Goal: Task Accomplishment & Management: Manage account settings

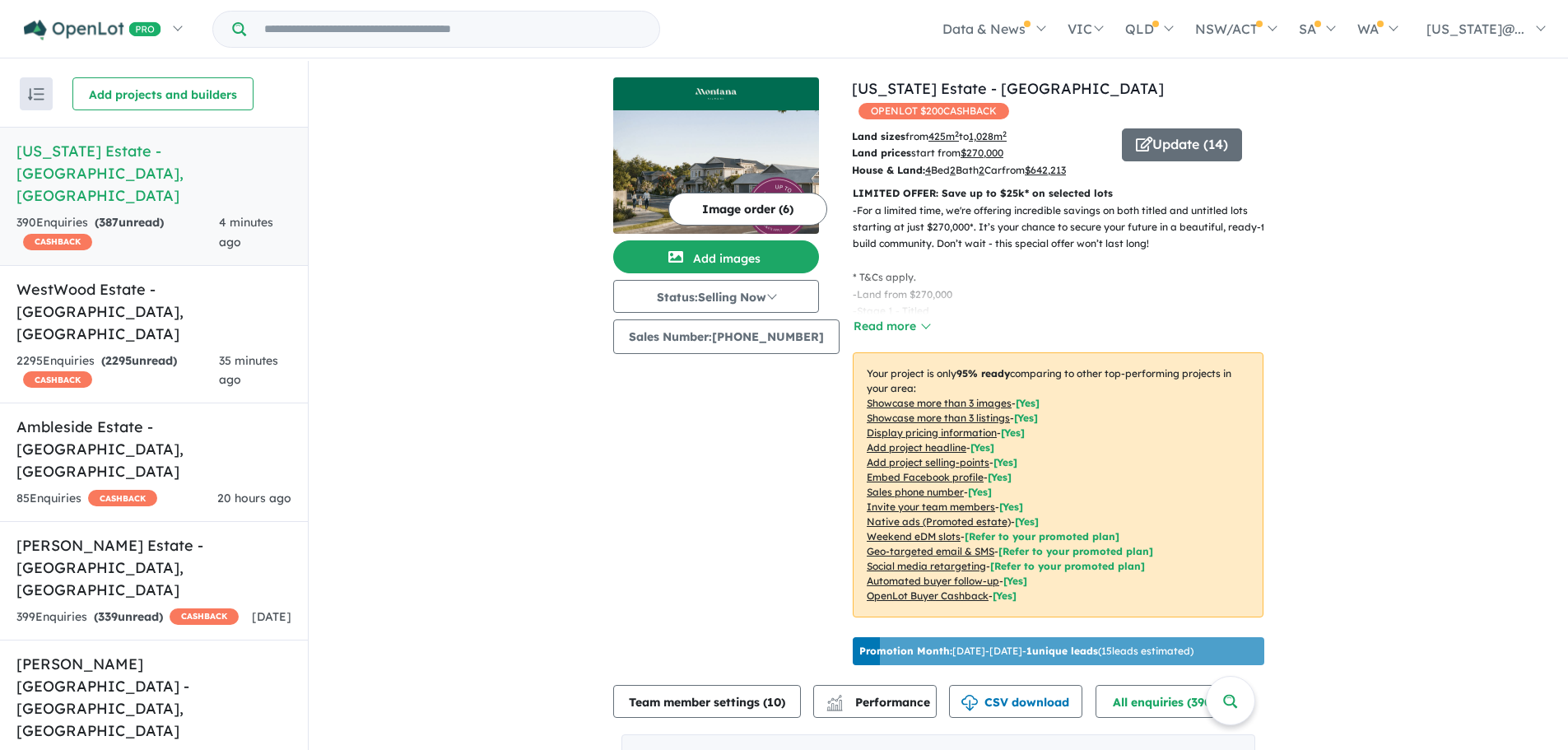
click at [981, 412] on u "Showcase more than 3 listings" at bounding box center [938, 418] width 143 height 13
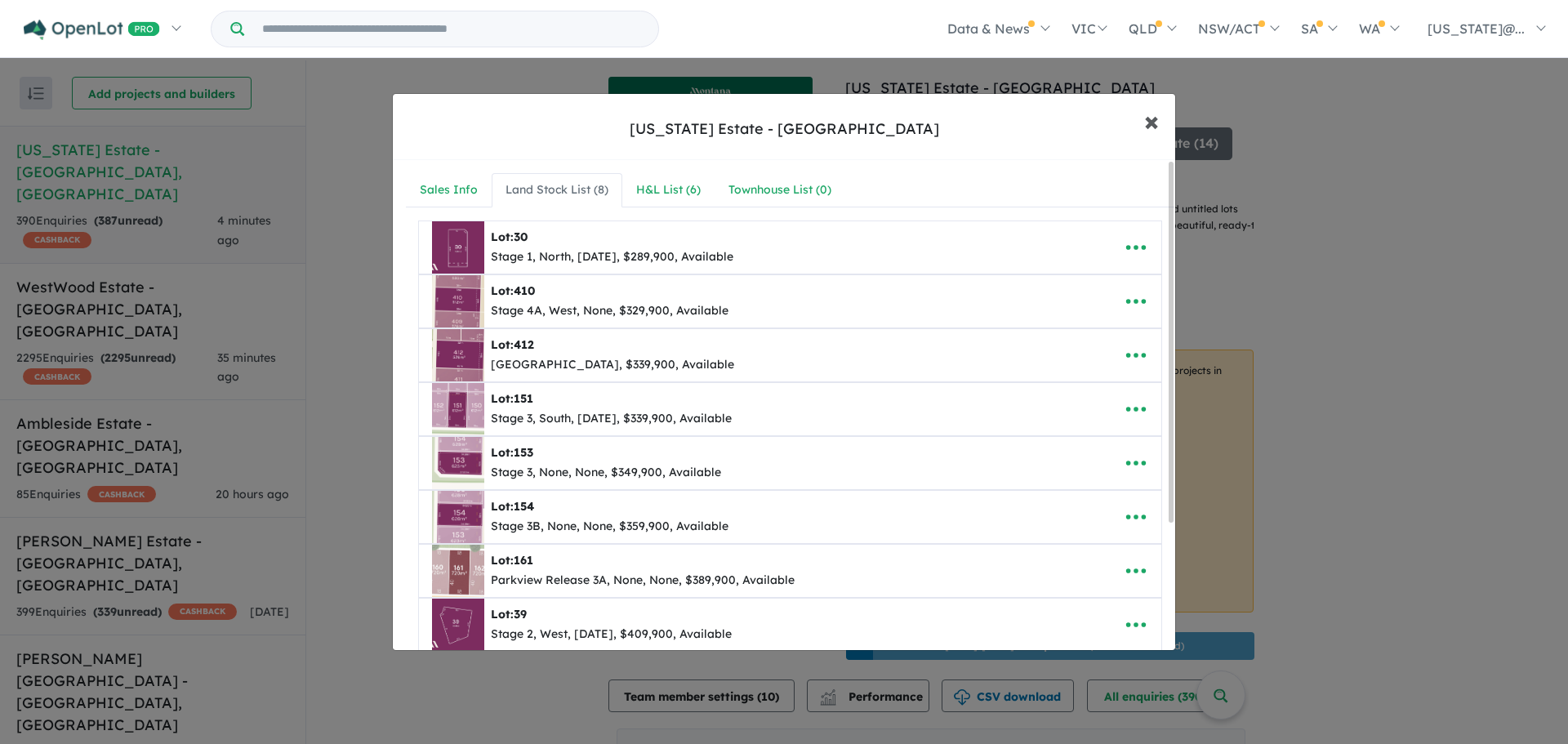
drag, startPoint x: 1150, startPoint y: 121, endPoint x: 1122, endPoint y: 116, distance: 28.4
click at [1150, 120] on span "×" at bounding box center [1152, 120] width 14 height 35
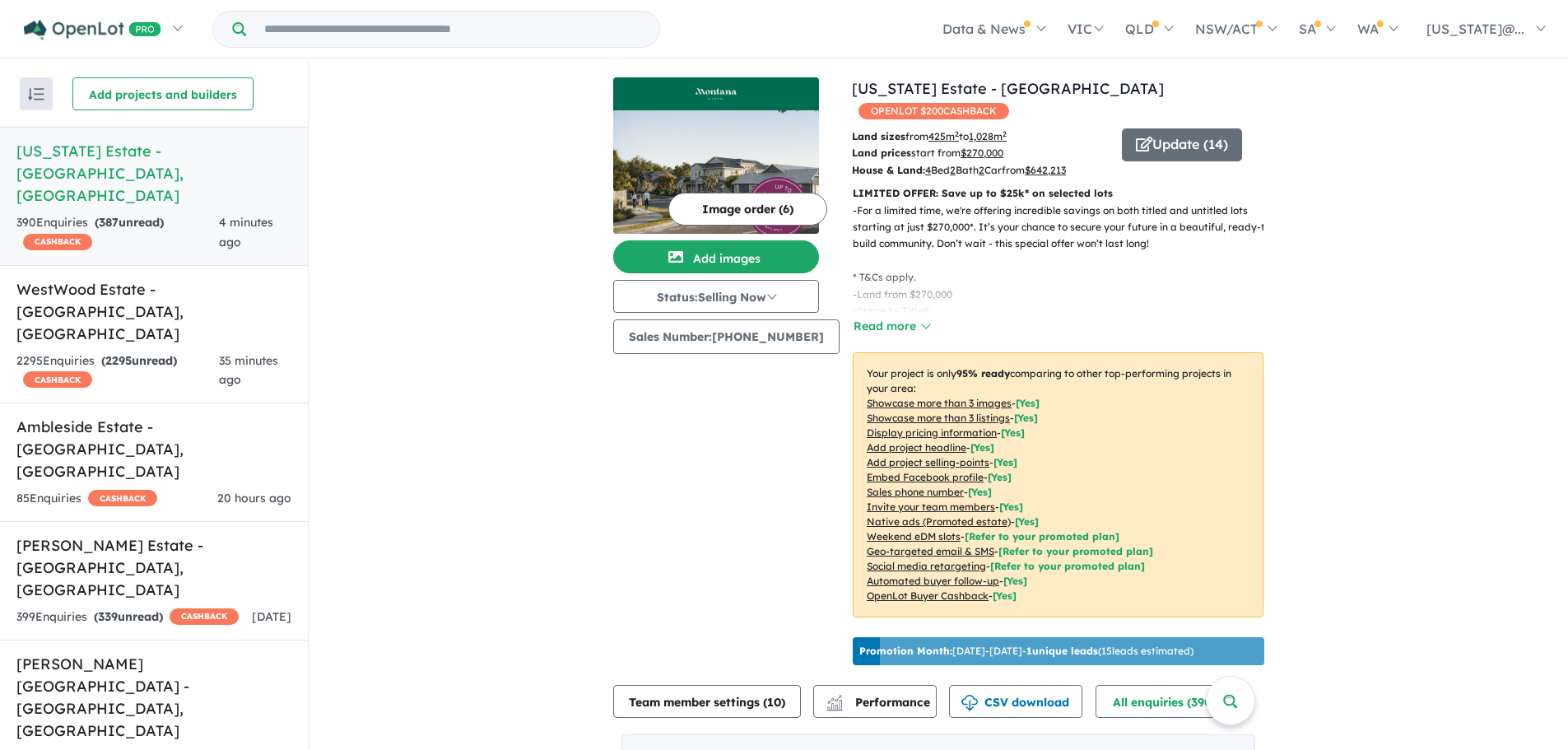
click at [959, 412] on u "Showcase more than 3 listings" at bounding box center [938, 418] width 143 height 13
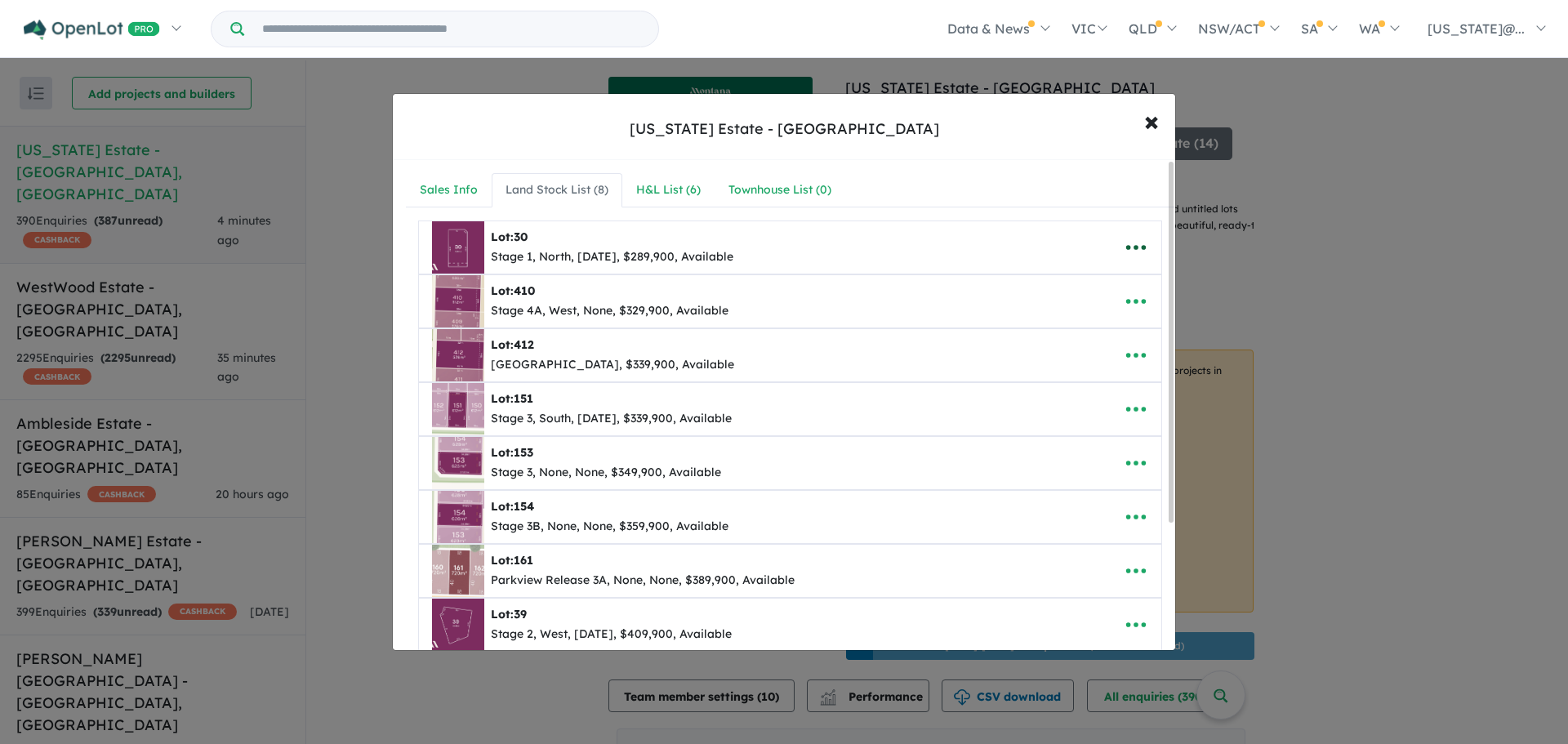
click at [1131, 244] on icon "button" at bounding box center [1135, 247] width 24 height 24
click at [1100, 319] on link "Remove" at bounding box center [1100, 325] width 121 height 38
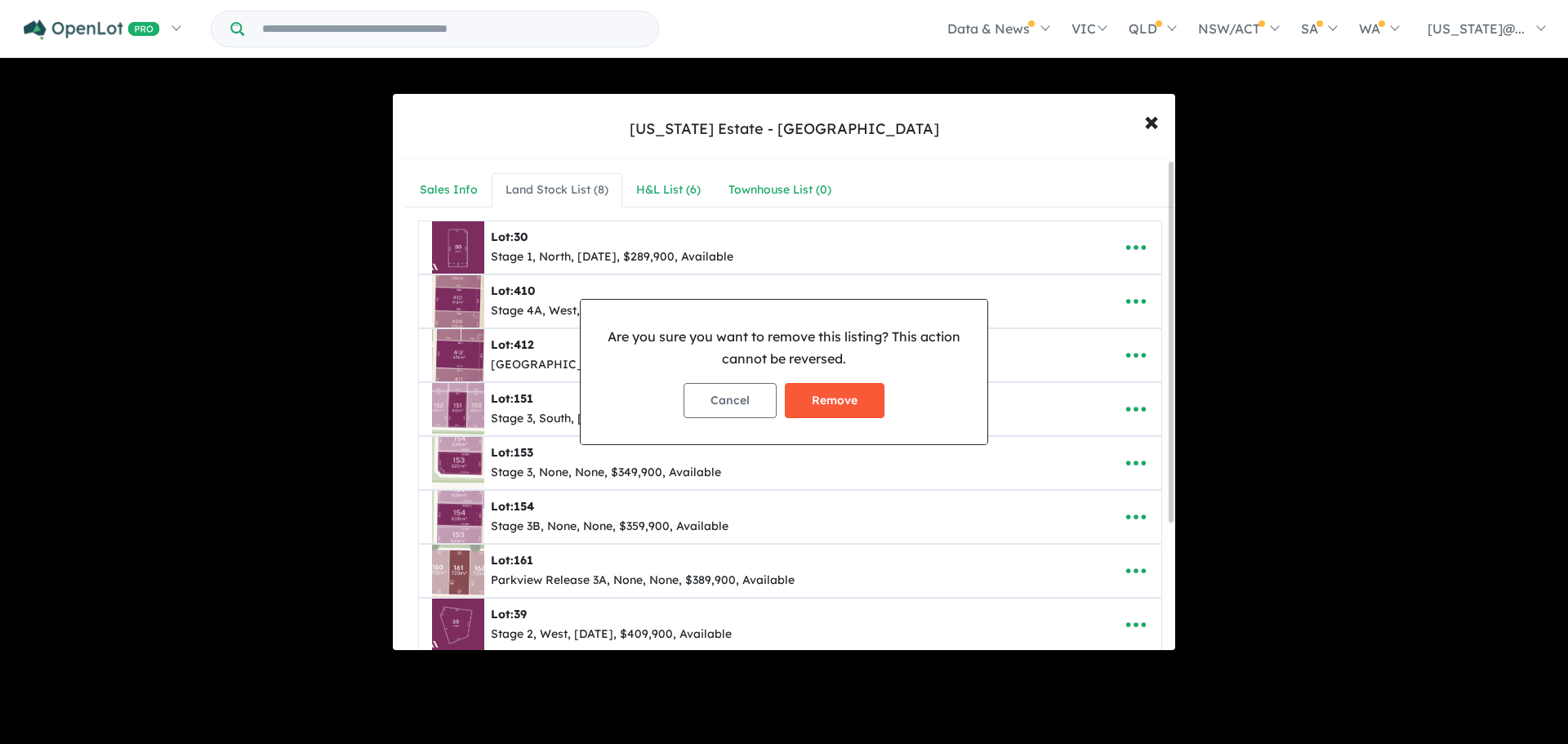
click at [805, 411] on button "Remove" at bounding box center [835, 400] width 100 height 35
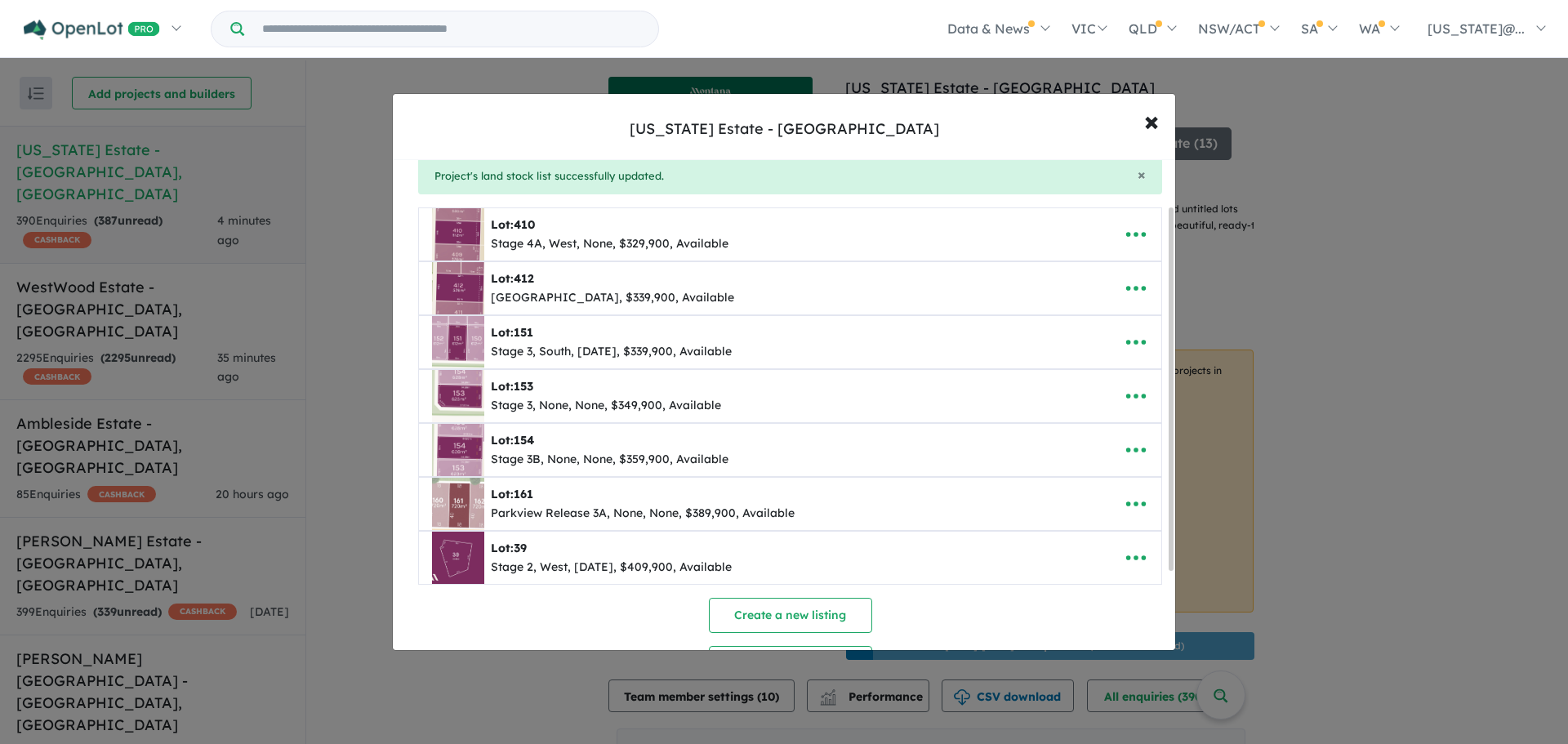
scroll to position [169, 0]
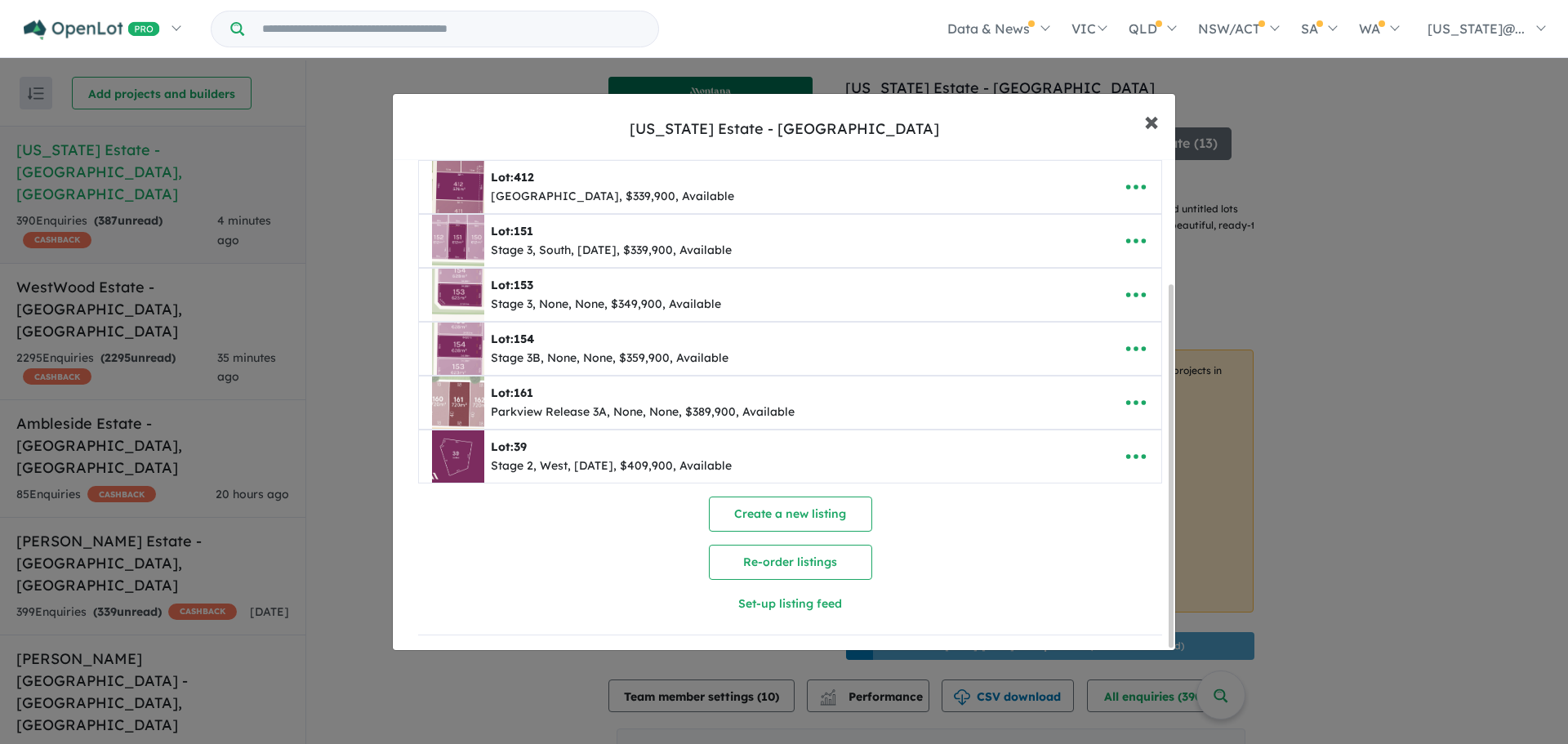
click at [1150, 127] on span "×" at bounding box center [1152, 120] width 14 height 35
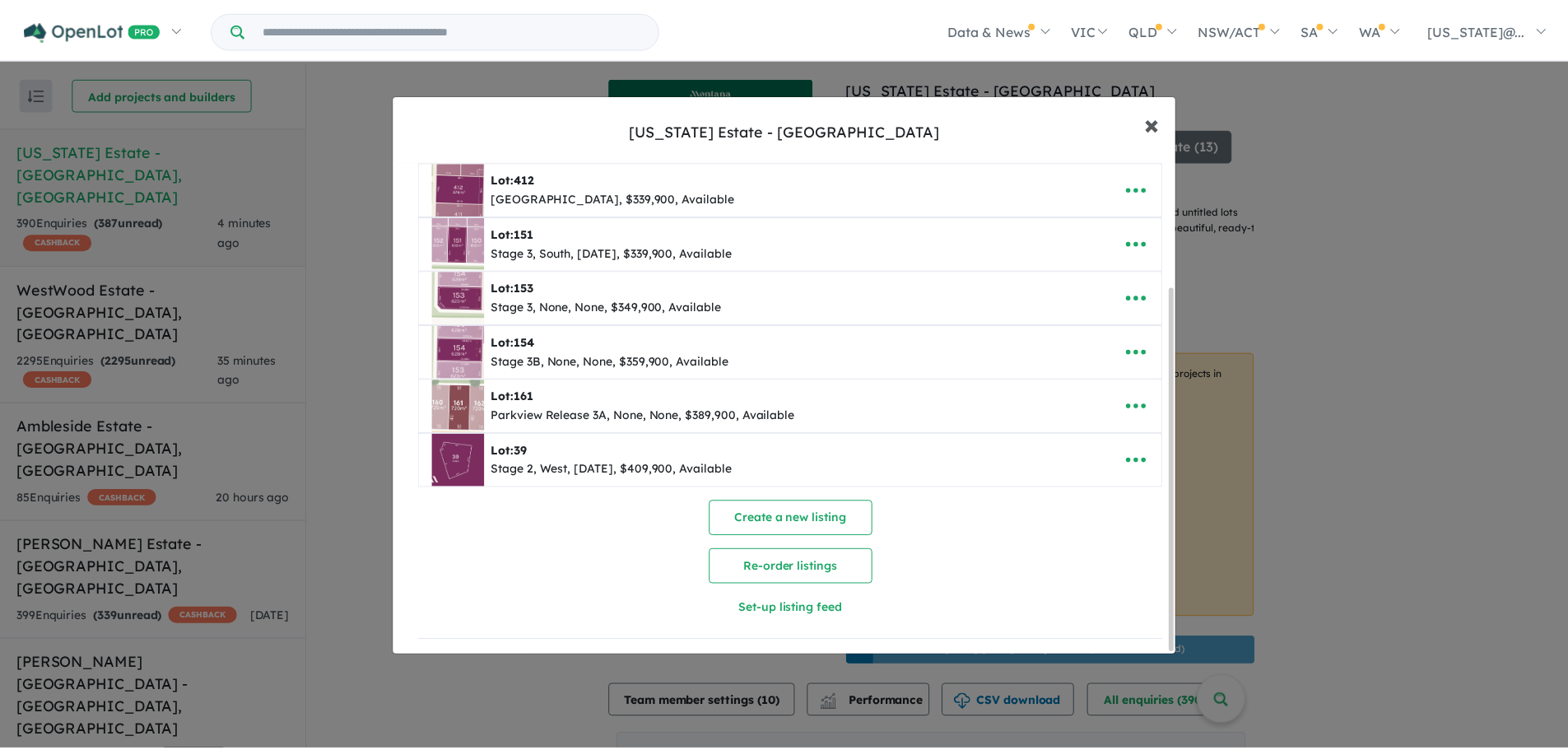
scroll to position [0, 0]
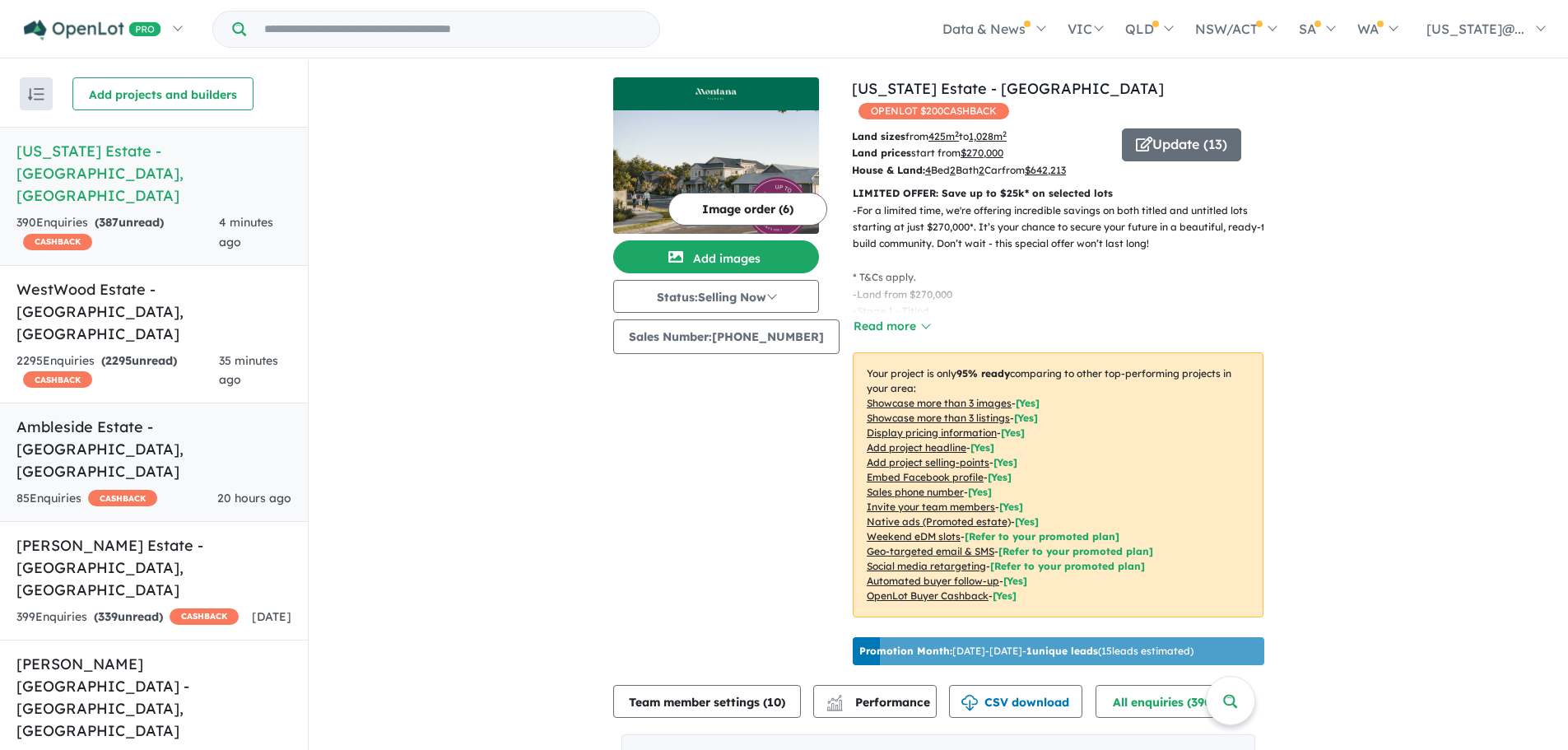
click at [220, 490] on span "20 hours ago" at bounding box center [254, 498] width 74 height 14
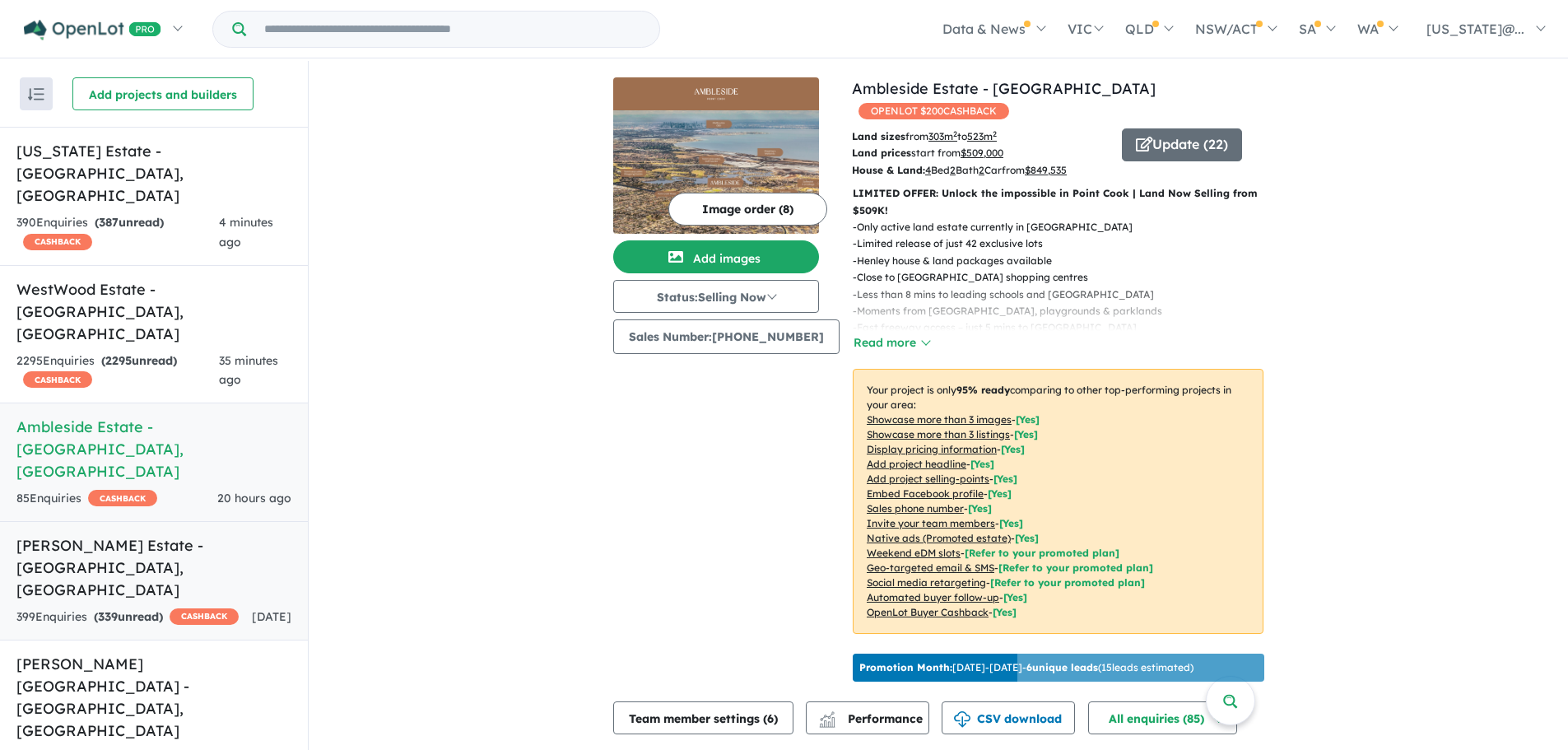
click at [179, 535] on h5 "[PERSON_NAME] Estate - [GEOGRAPHIC_DATA] , [GEOGRAPHIC_DATA]" at bounding box center [154, 568] width 275 height 67
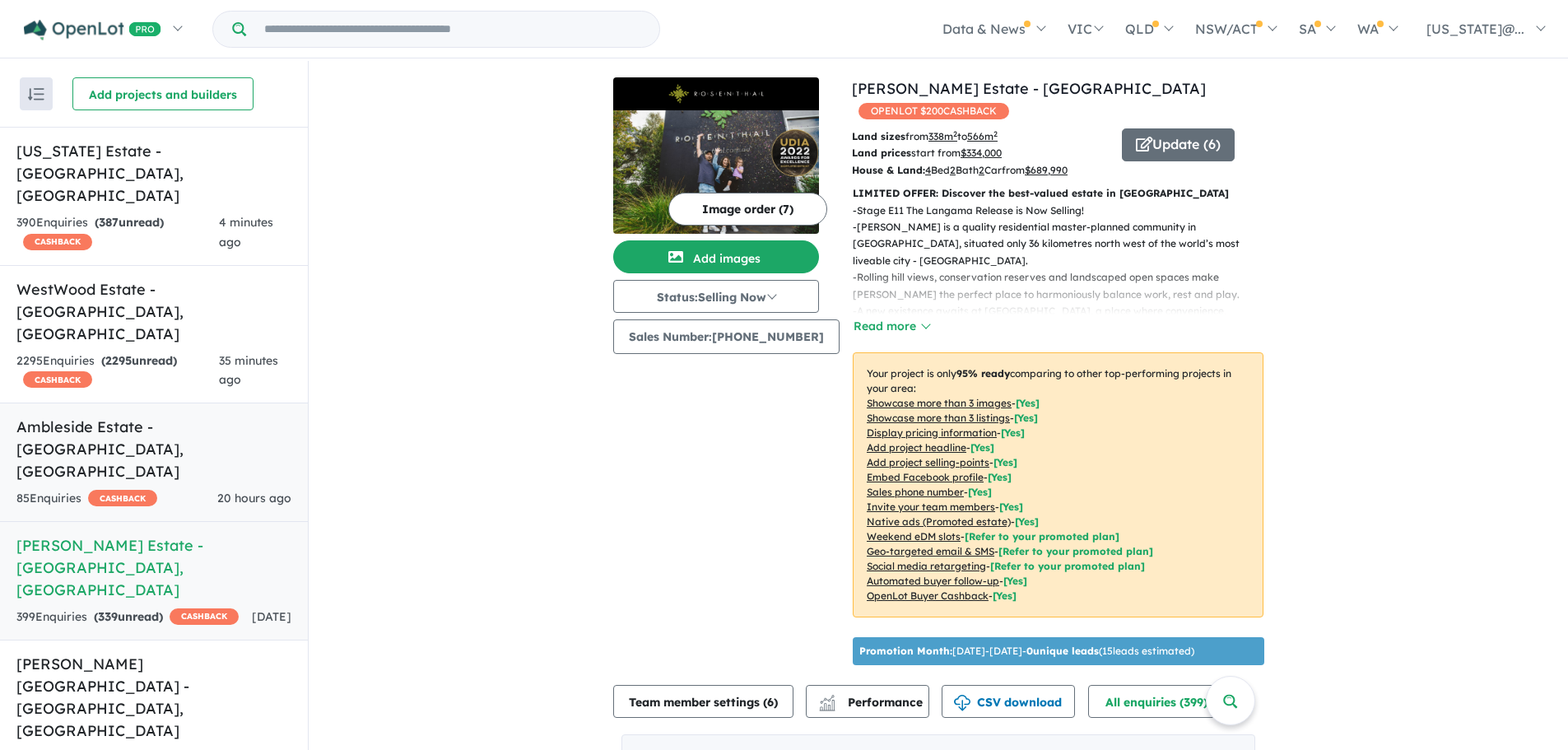
click at [154, 490] on span "CASHBACK" at bounding box center [122, 498] width 69 height 16
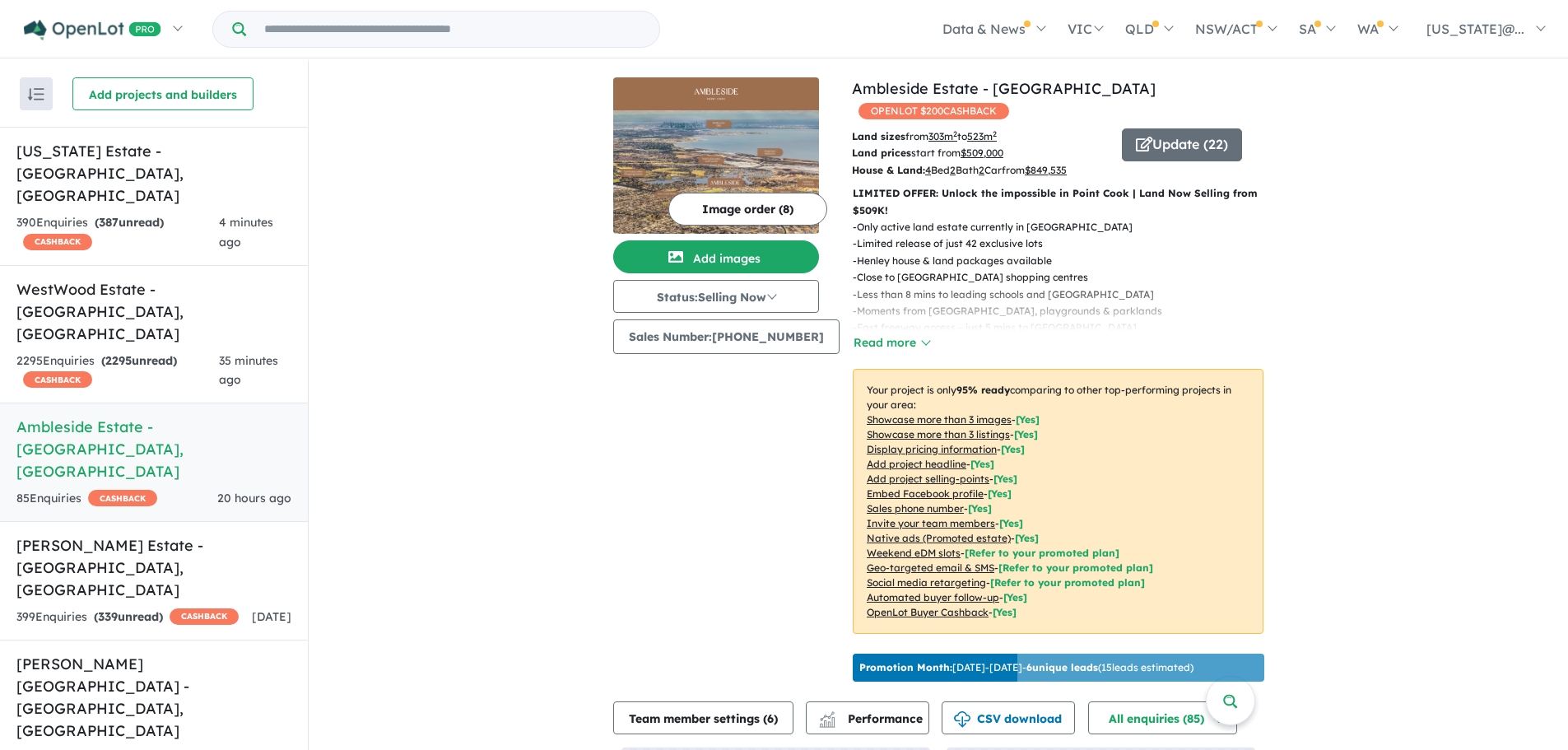
click at [912, 428] on u "Showcase more than 3 listings" at bounding box center [938, 434] width 143 height 13
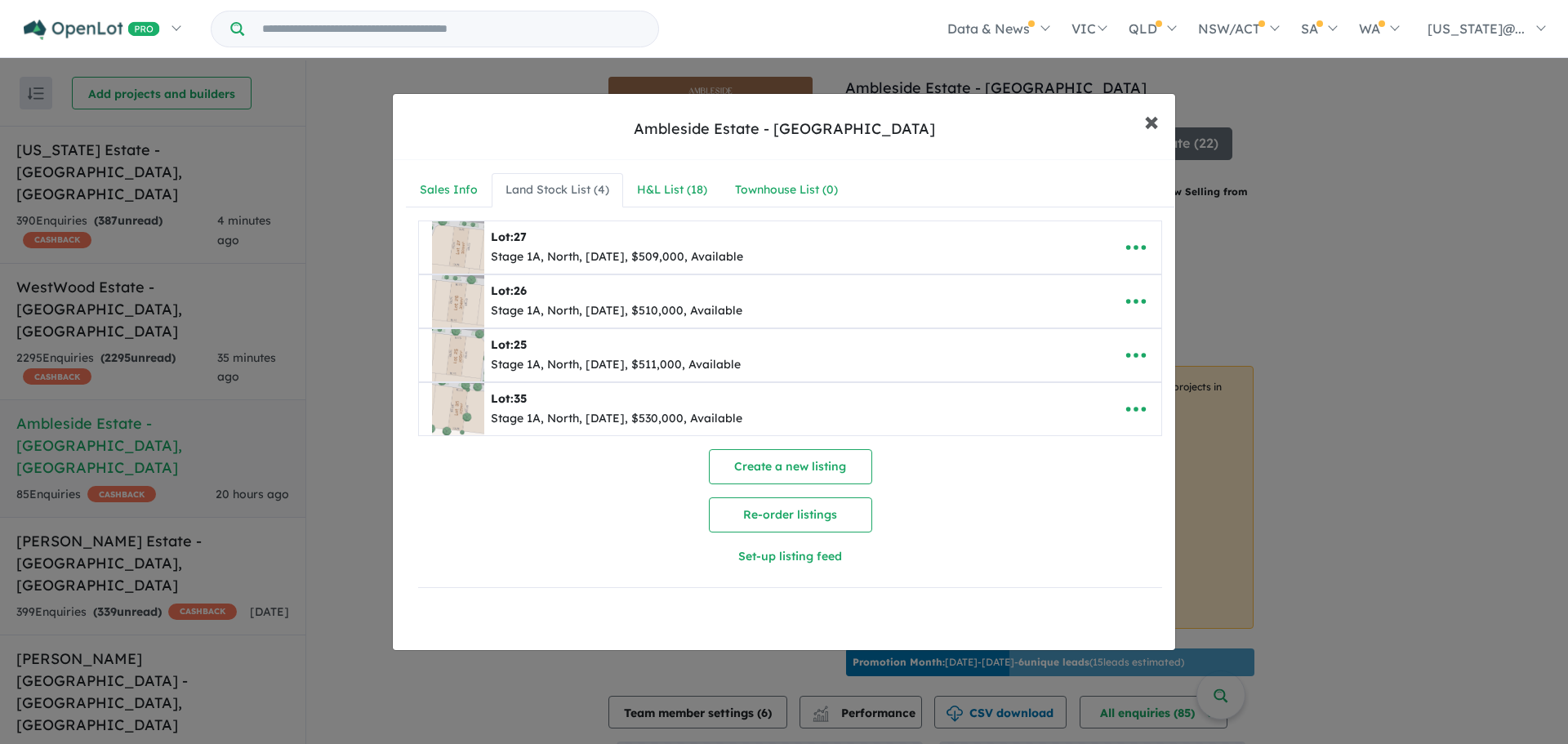
click at [1150, 123] on span "×" at bounding box center [1152, 120] width 14 height 35
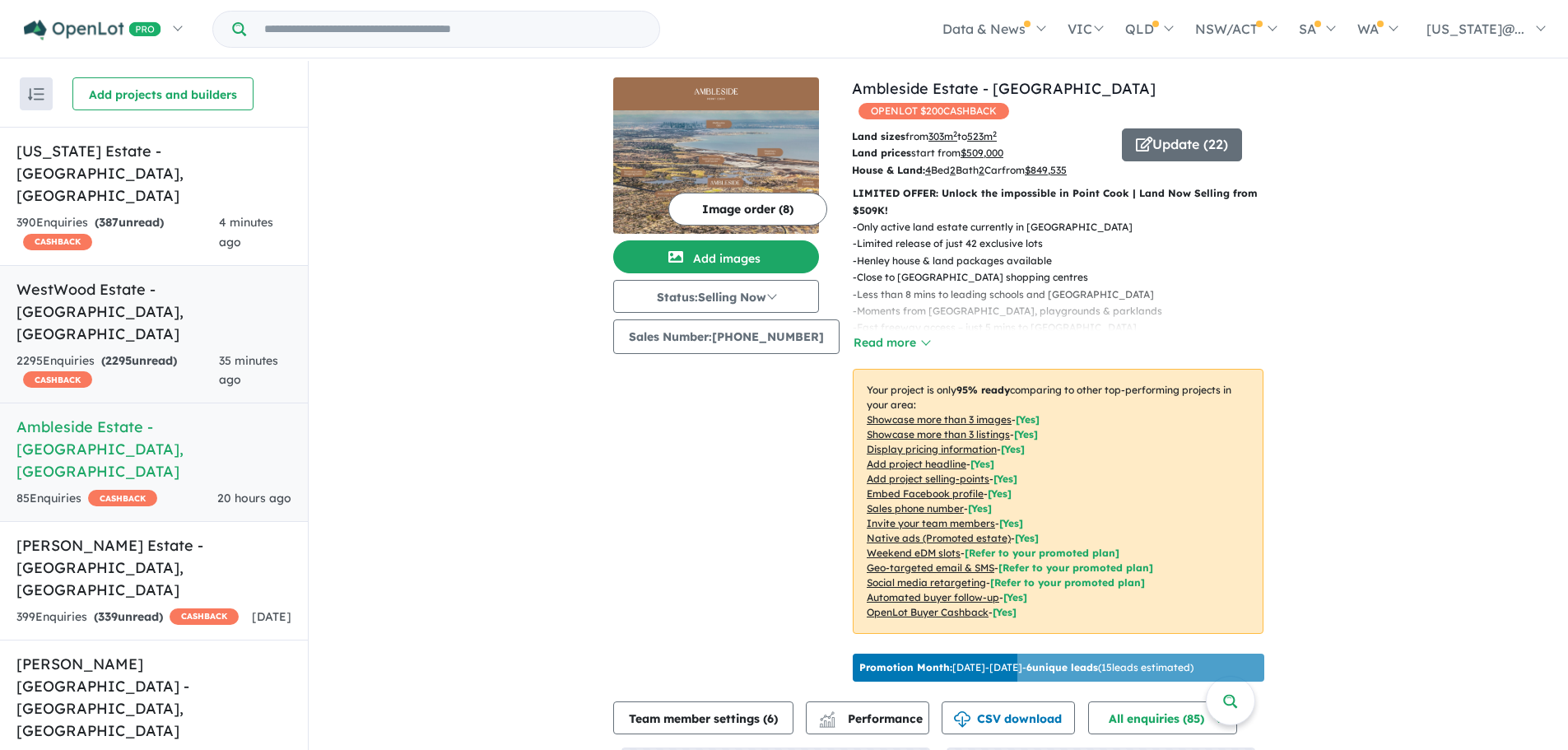
click at [160, 353] on strong "( 2295 unread)" at bounding box center [139, 360] width 76 height 14
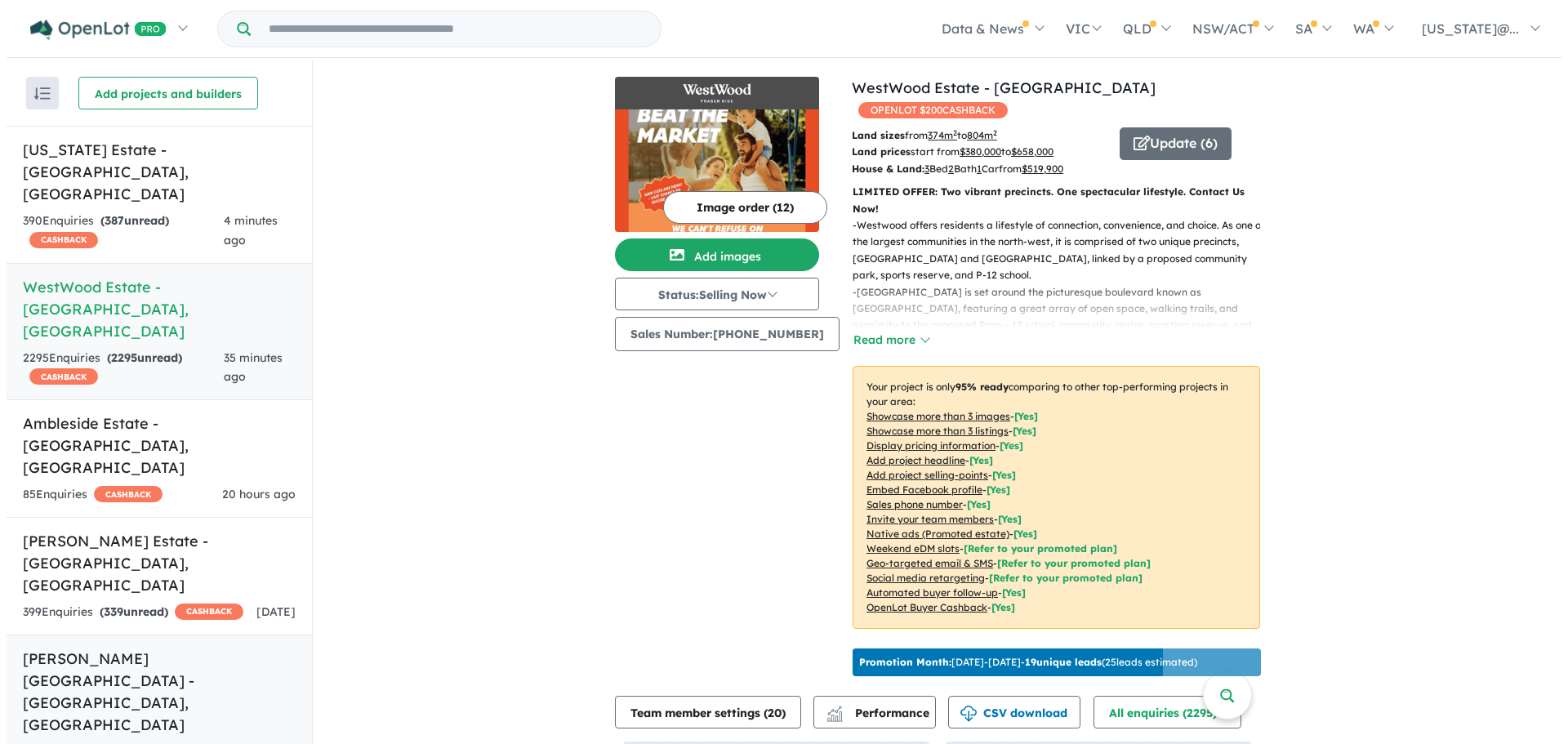
scroll to position [163, 0]
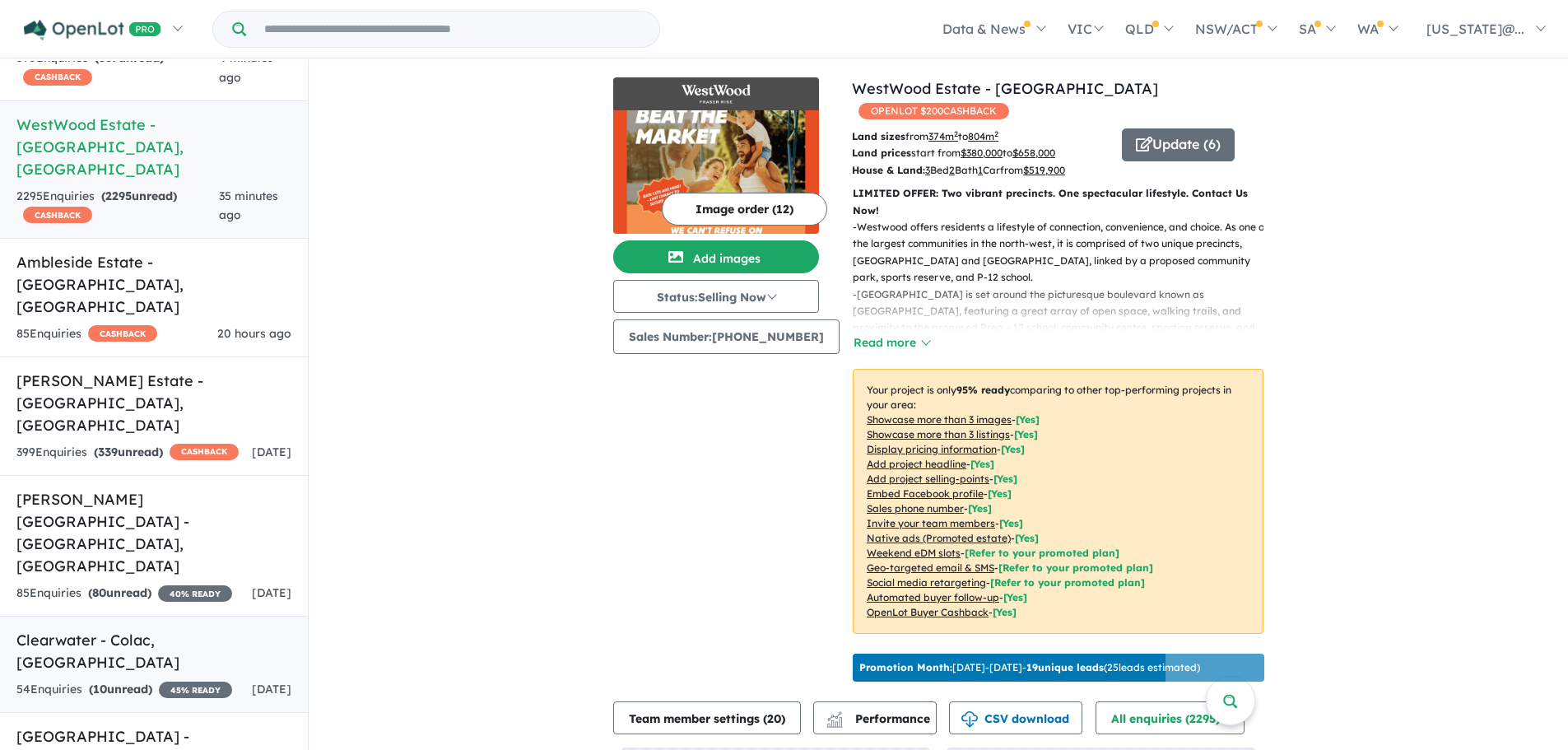
click at [189, 680] on div "54 Enquir ies ( 10 unread) 45 % READY" at bounding box center [124, 690] width 215 height 20
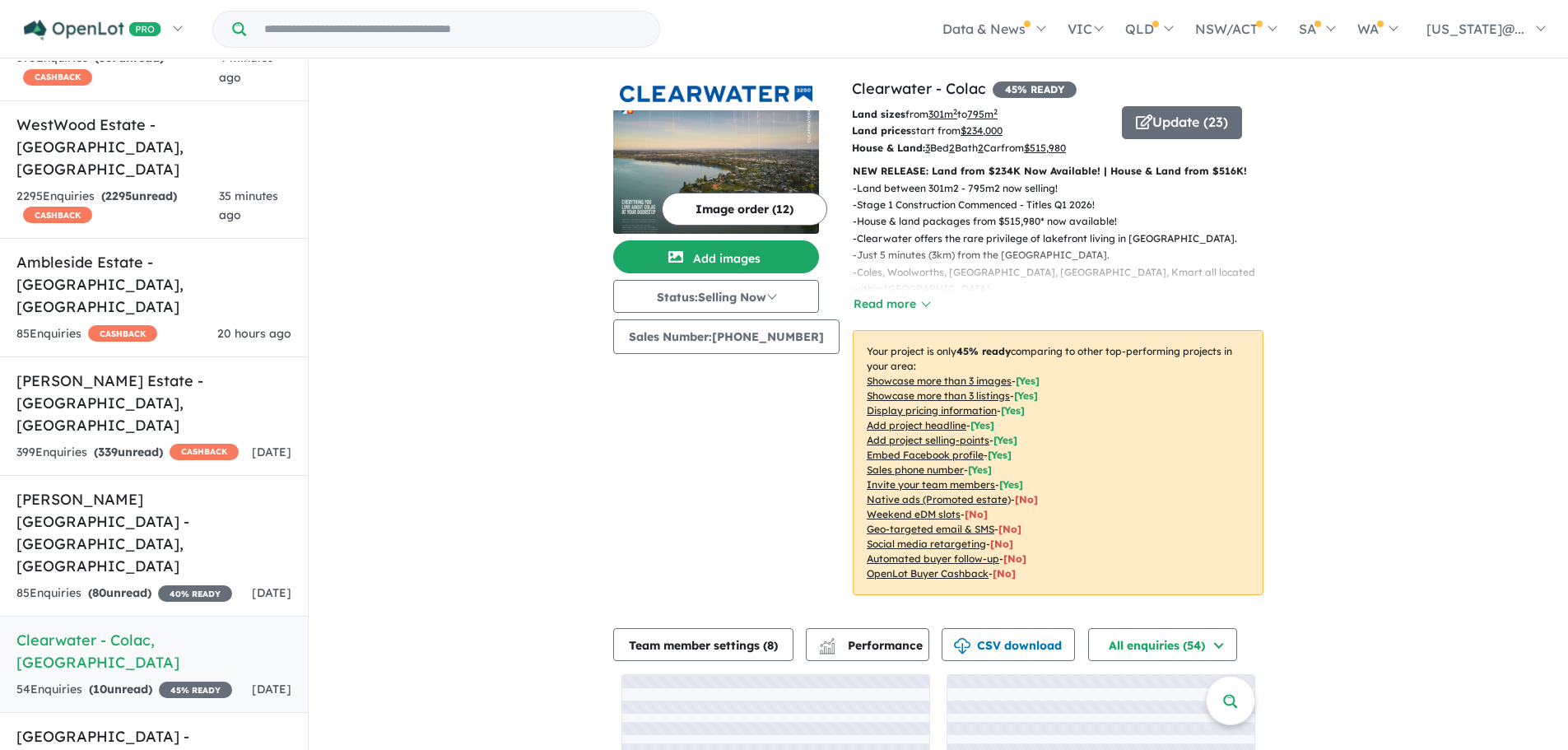
click at [989, 398] on u "Showcase more than 3 listings" at bounding box center [938, 395] width 143 height 13
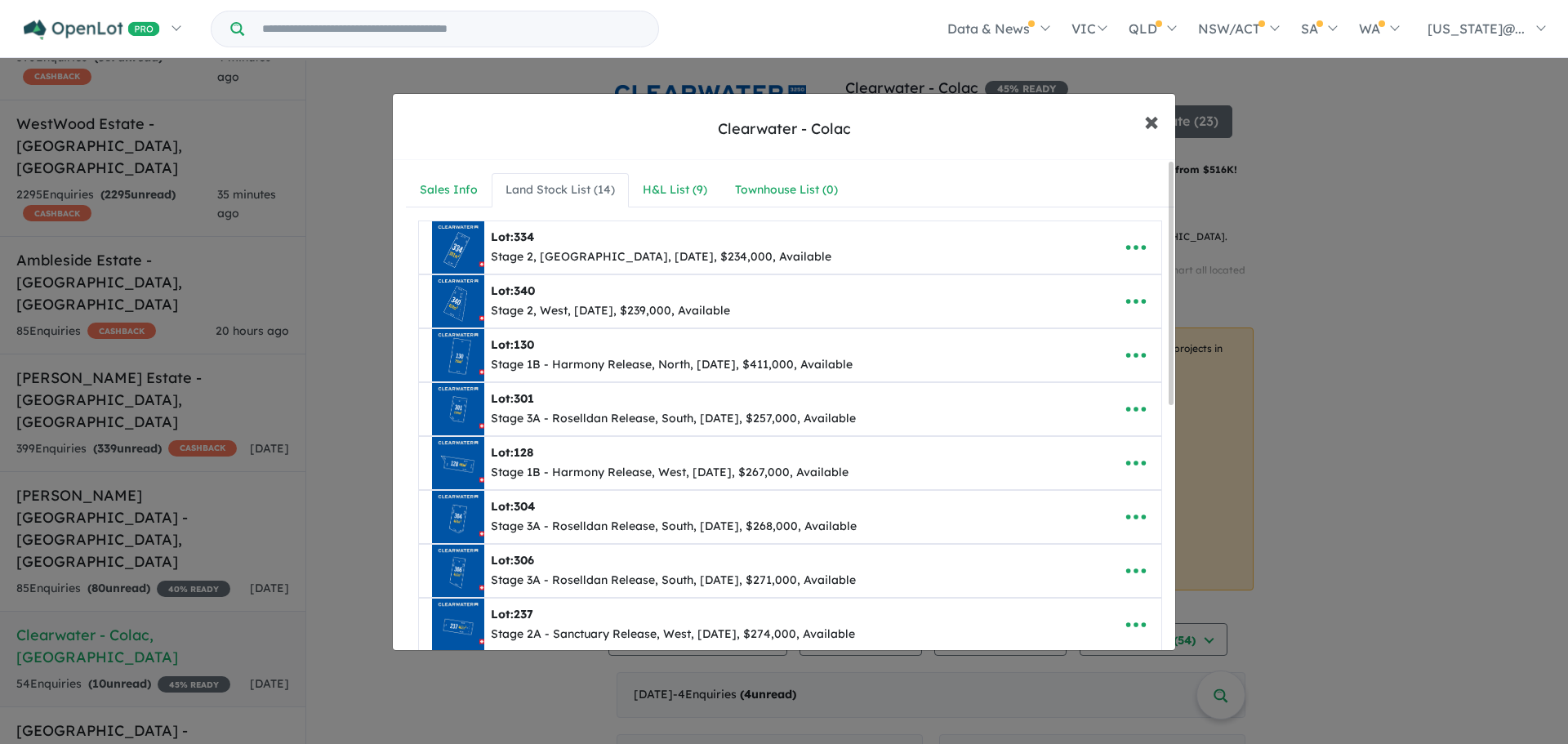
click at [1147, 125] on span "×" at bounding box center [1152, 120] width 14 height 35
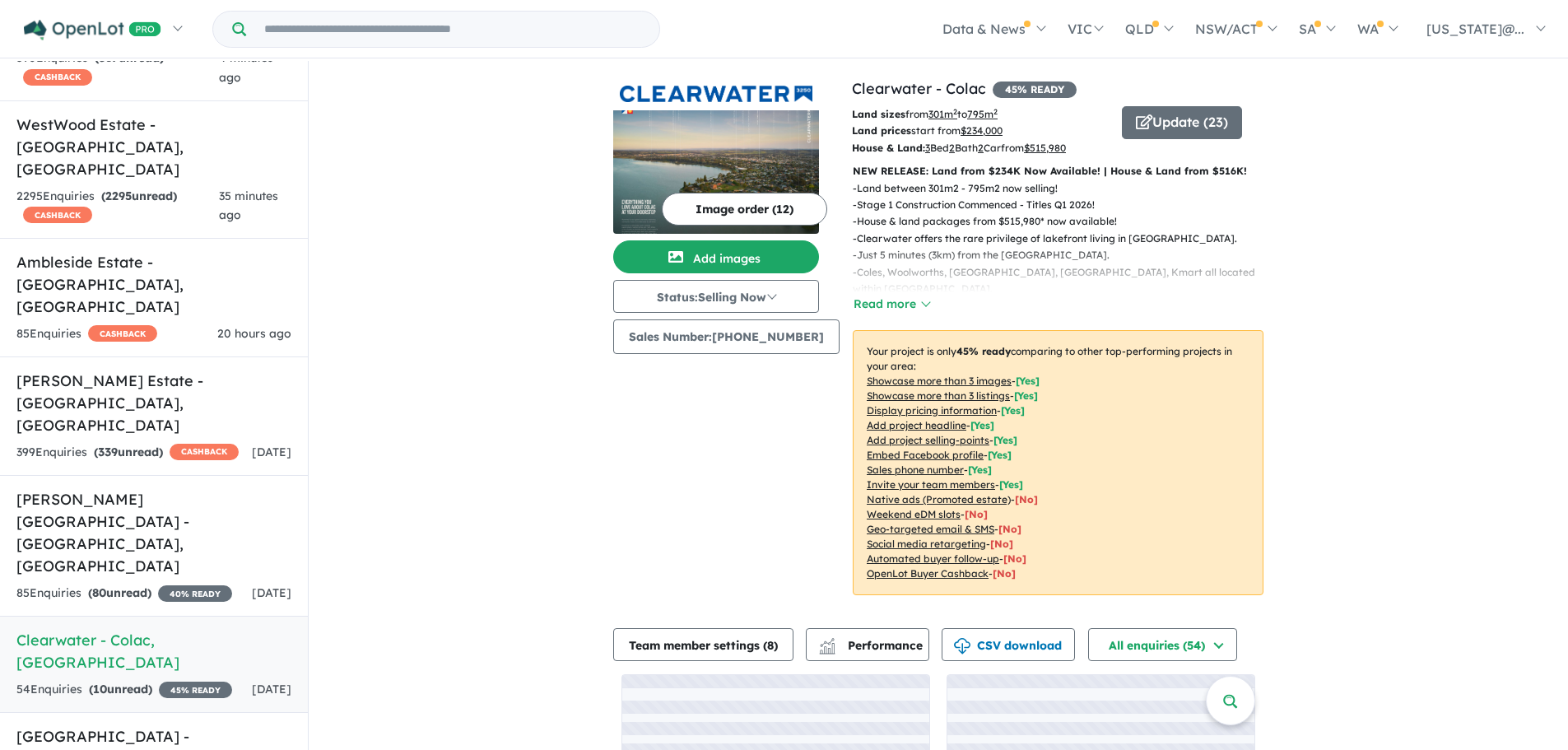
click at [1437, 224] on div "View 14 projects in your account Clearwater - Colac 45 % READY Land sizes from …" at bounding box center [938, 469] width 1259 height 816
click at [659, 413] on div "Image order ( 12 ) Add images Status: Selling Now In Planning Coming Soon Selli…" at bounding box center [732, 347] width 239 height 537
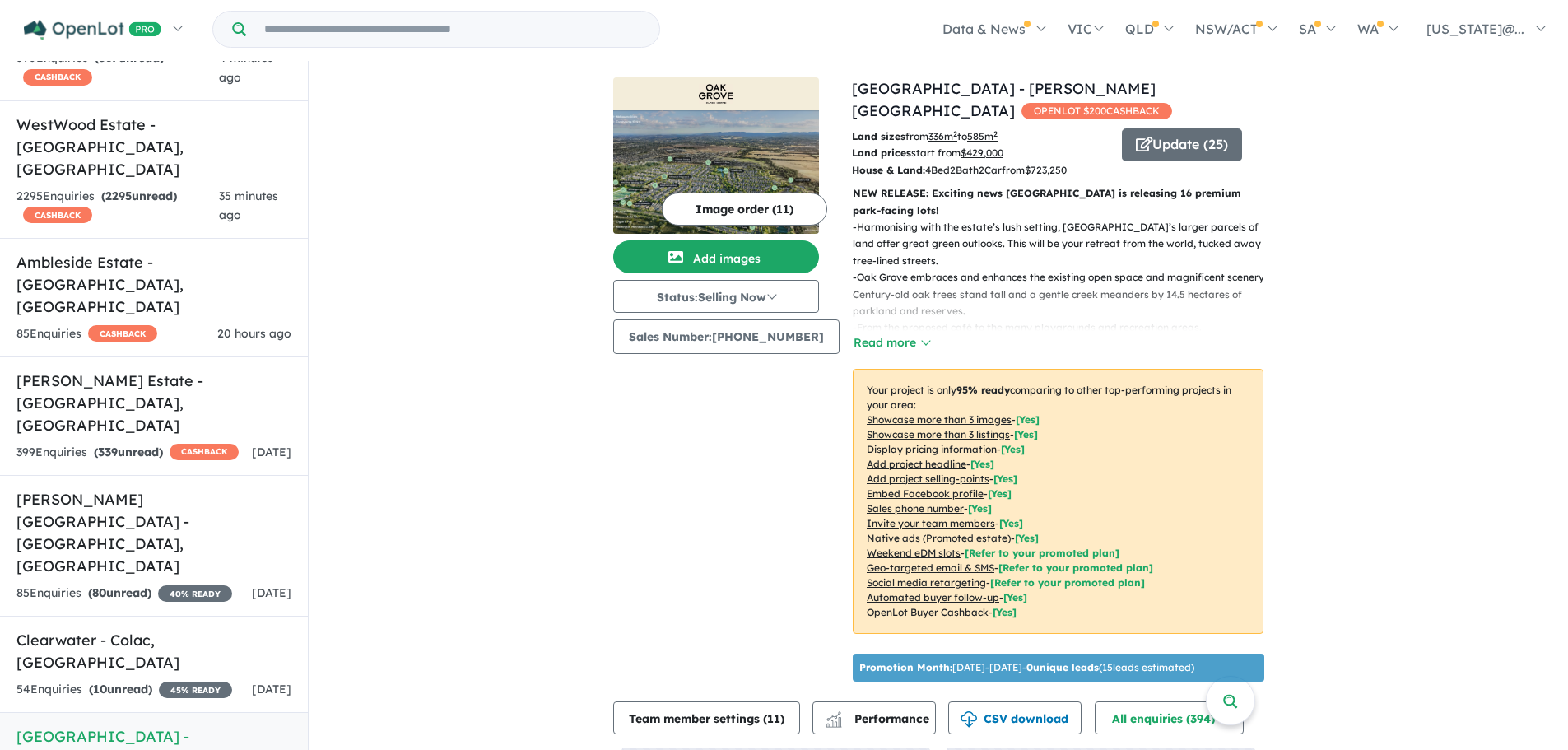
click at [966, 428] on u "Showcase more than 3 listings" at bounding box center [938, 434] width 143 height 13
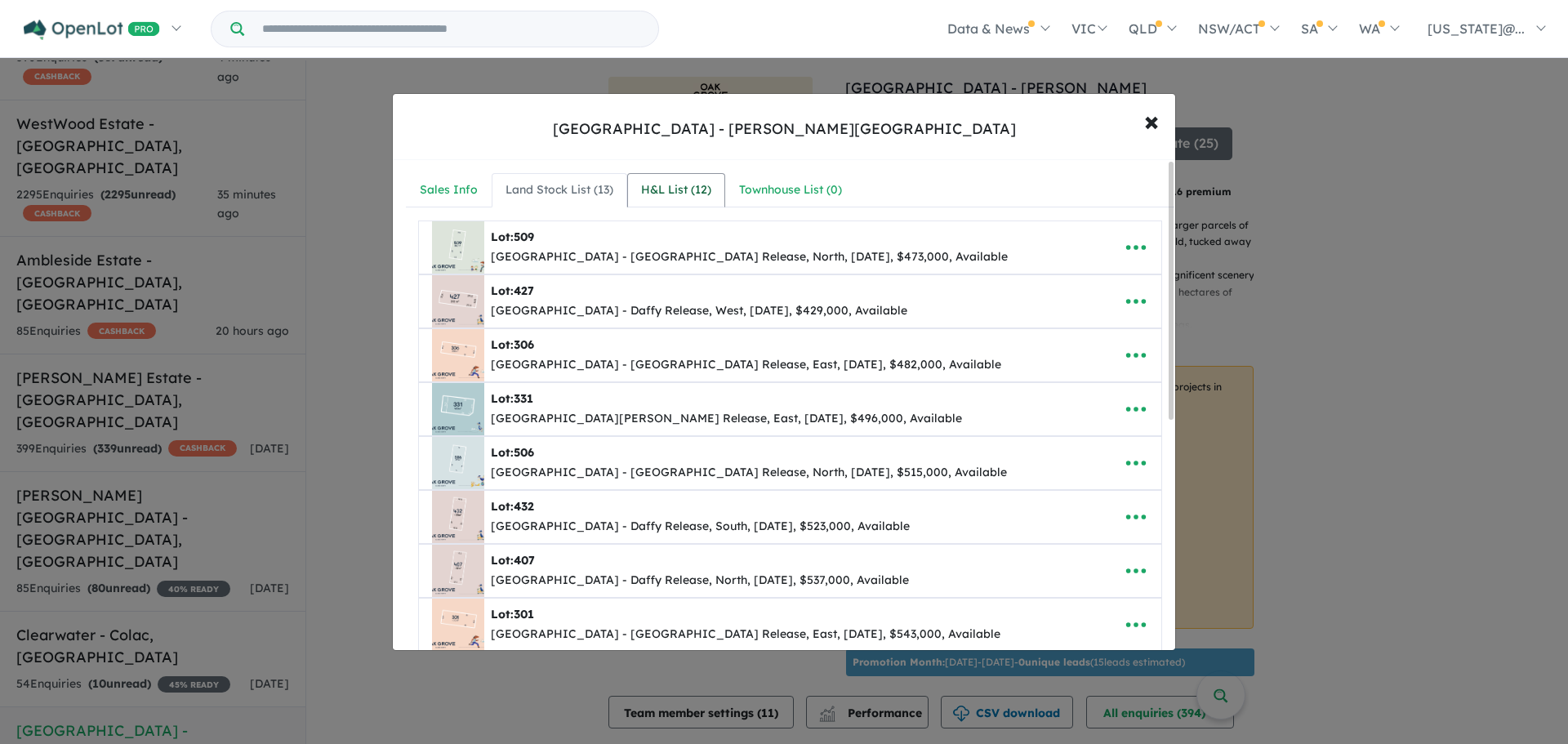
click at [696, 177] on link "H&L List ( 12 )" at bounding box center [676, 190] width 98 height 34
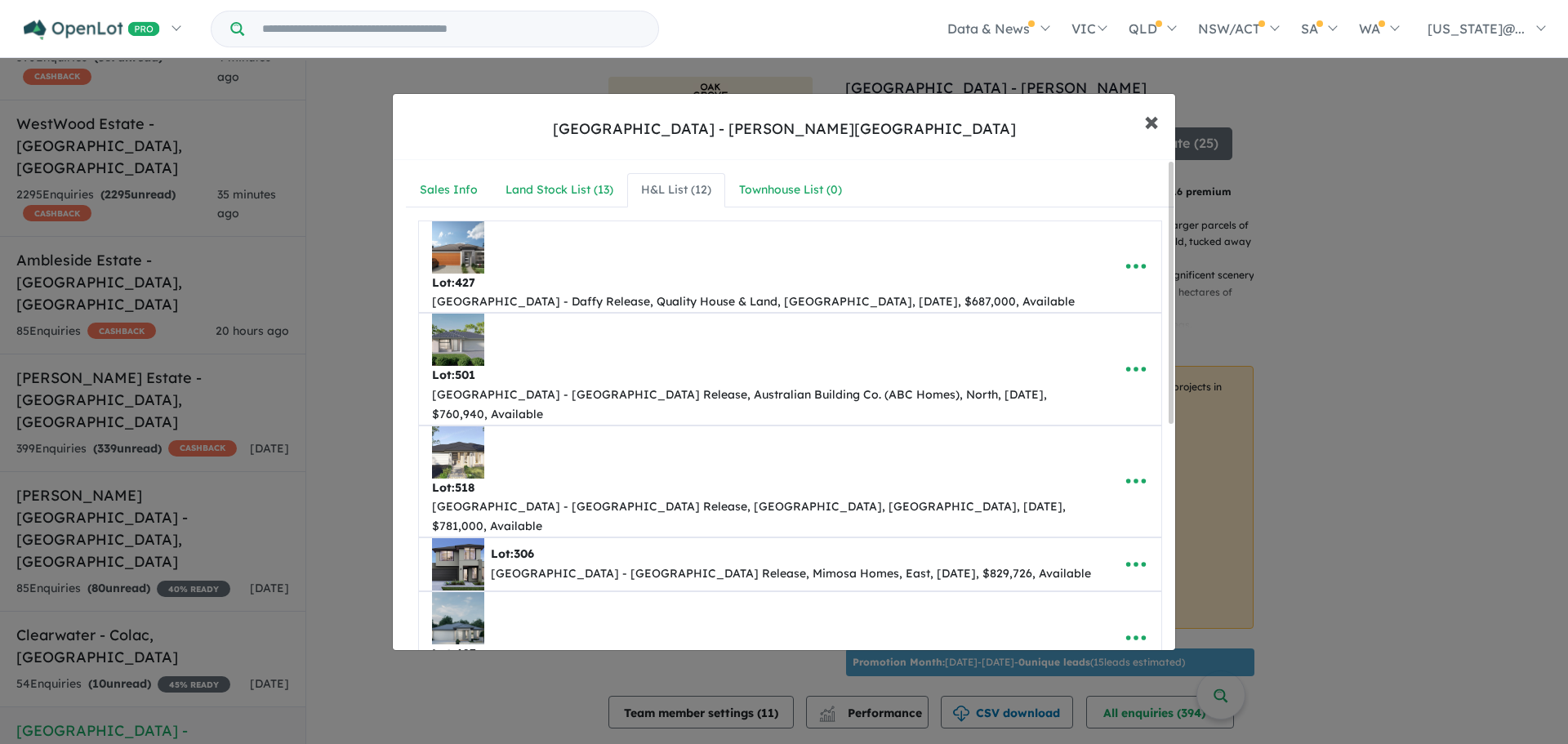
click at [1148, 130] on span "×" at bounding box center [1152, 120] width 14 height 35
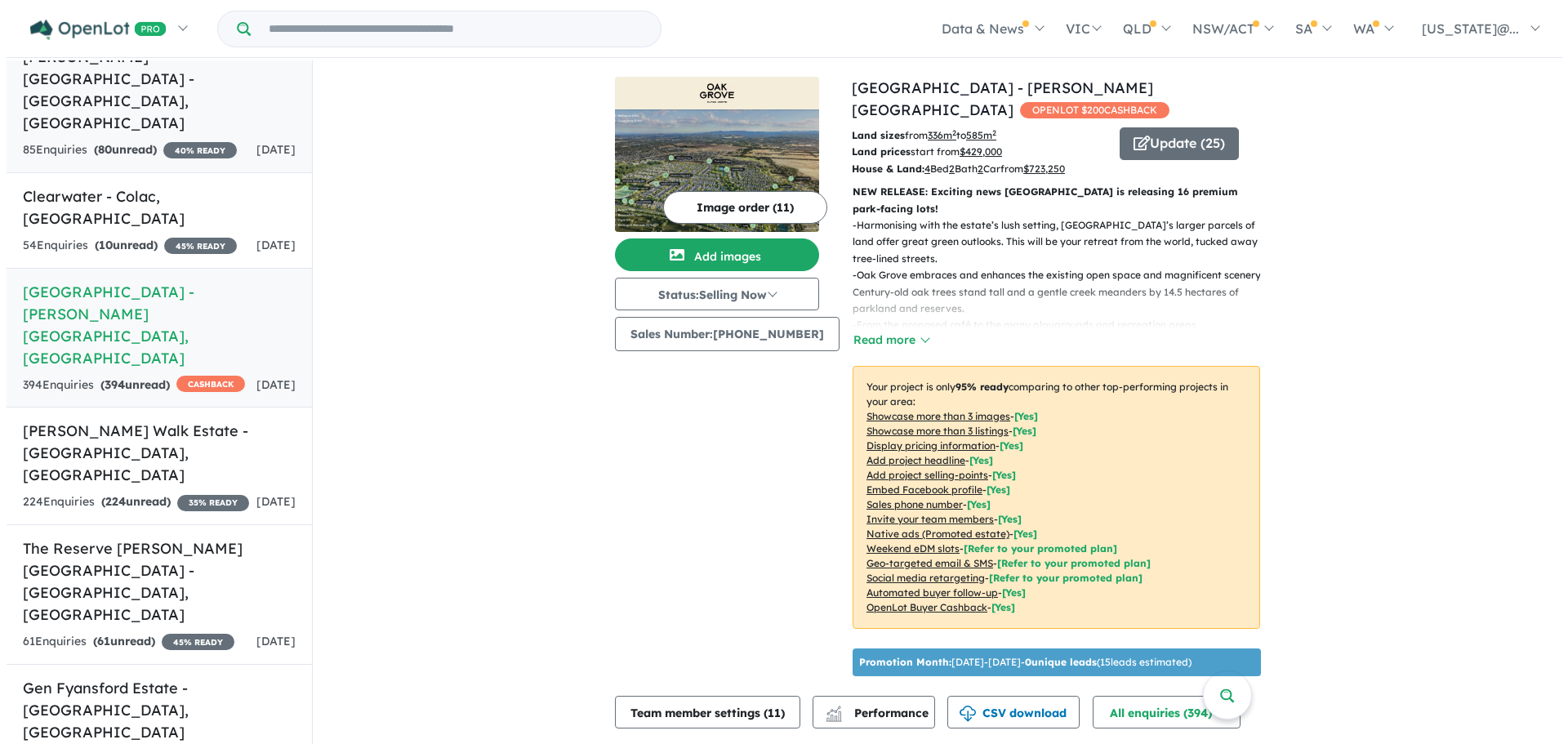
scroll to position [735, 0]
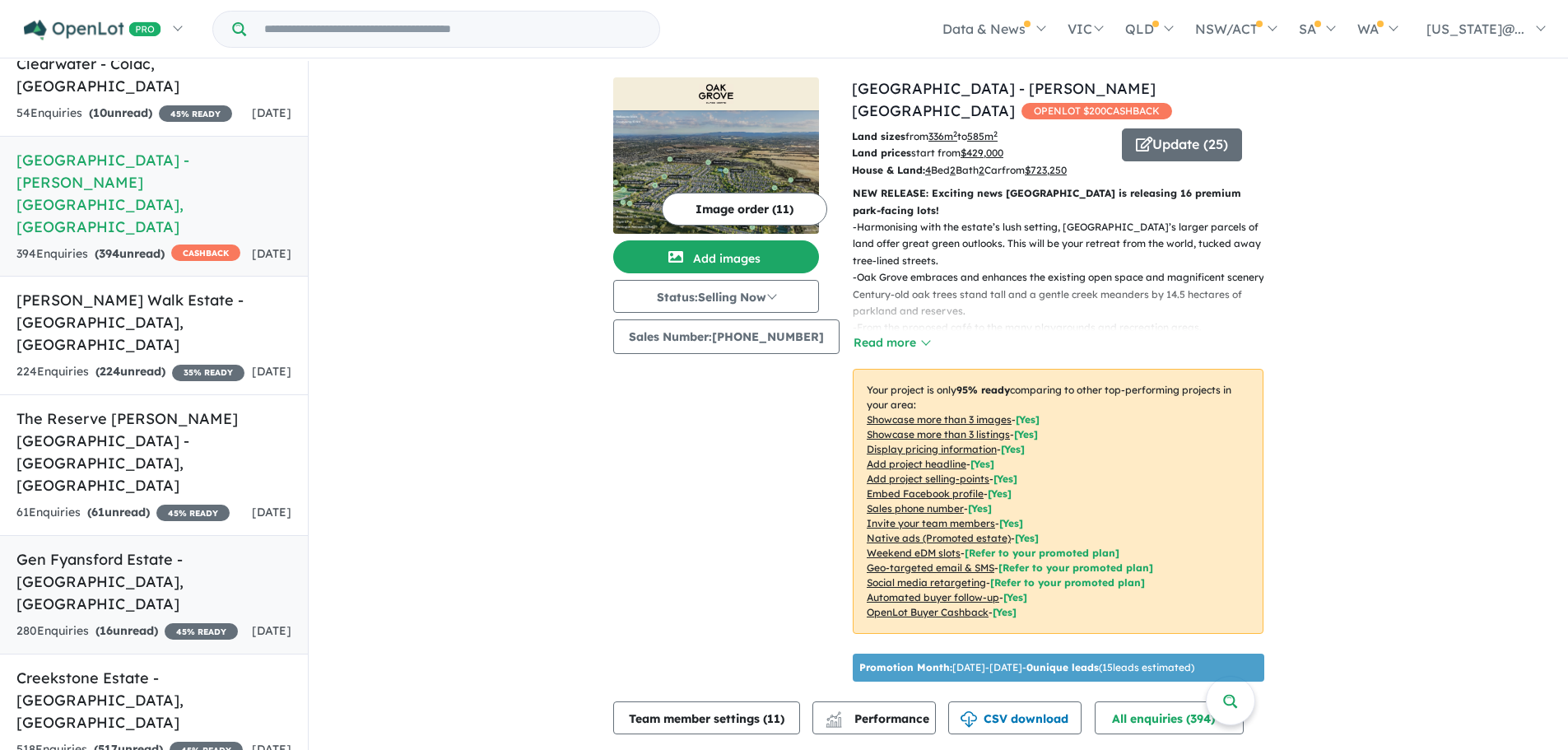
click at [187, 548] on h5 "Gen Fyansford Estate - [GEOGRAPHIC_DATA] , [GEOGRAPHIC_DATA]" at bounding box center [154, 582] width 275 height 67
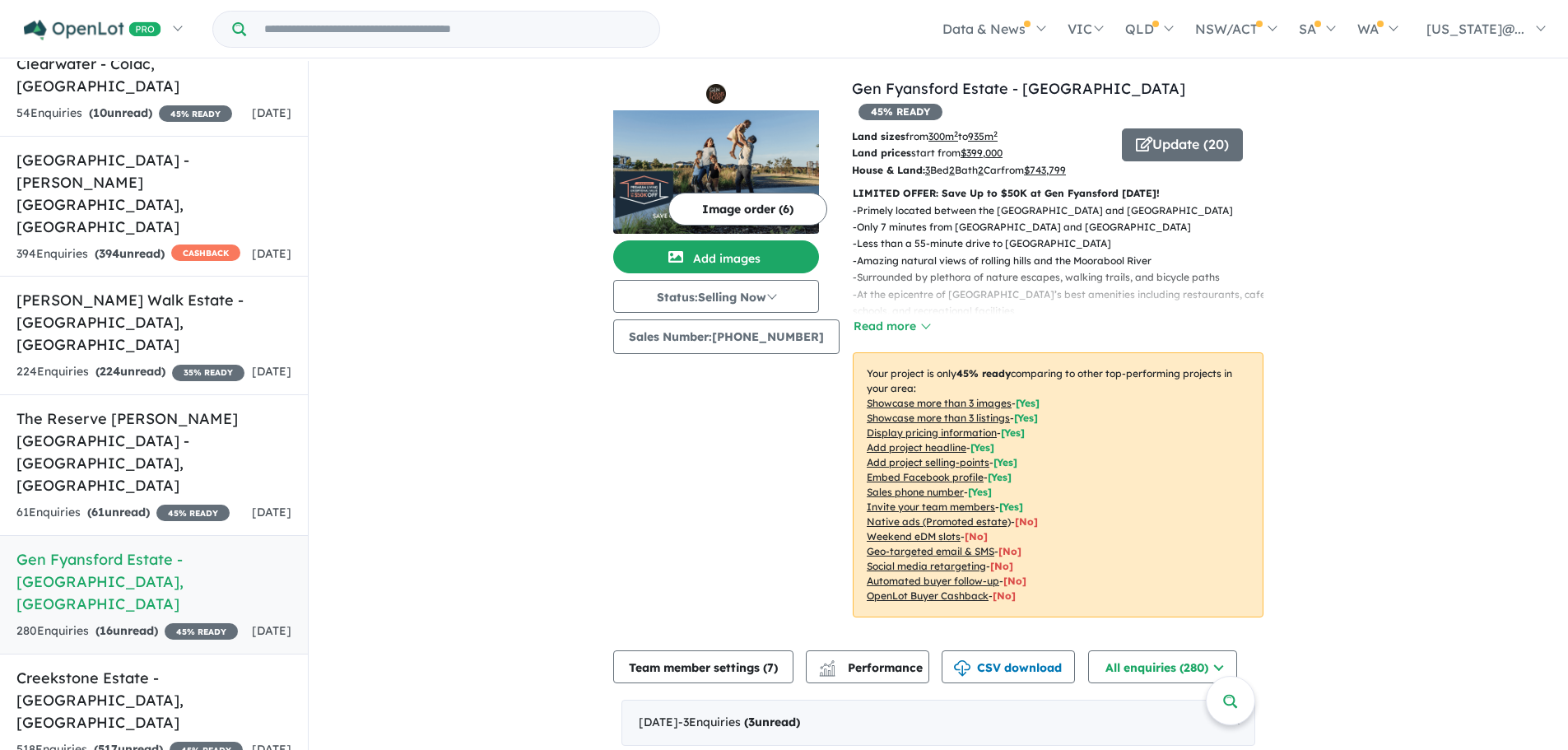
click at [939, 412] on u "Showcase more than 3 listings" at bounding box center [938, 418] width 143 height 13
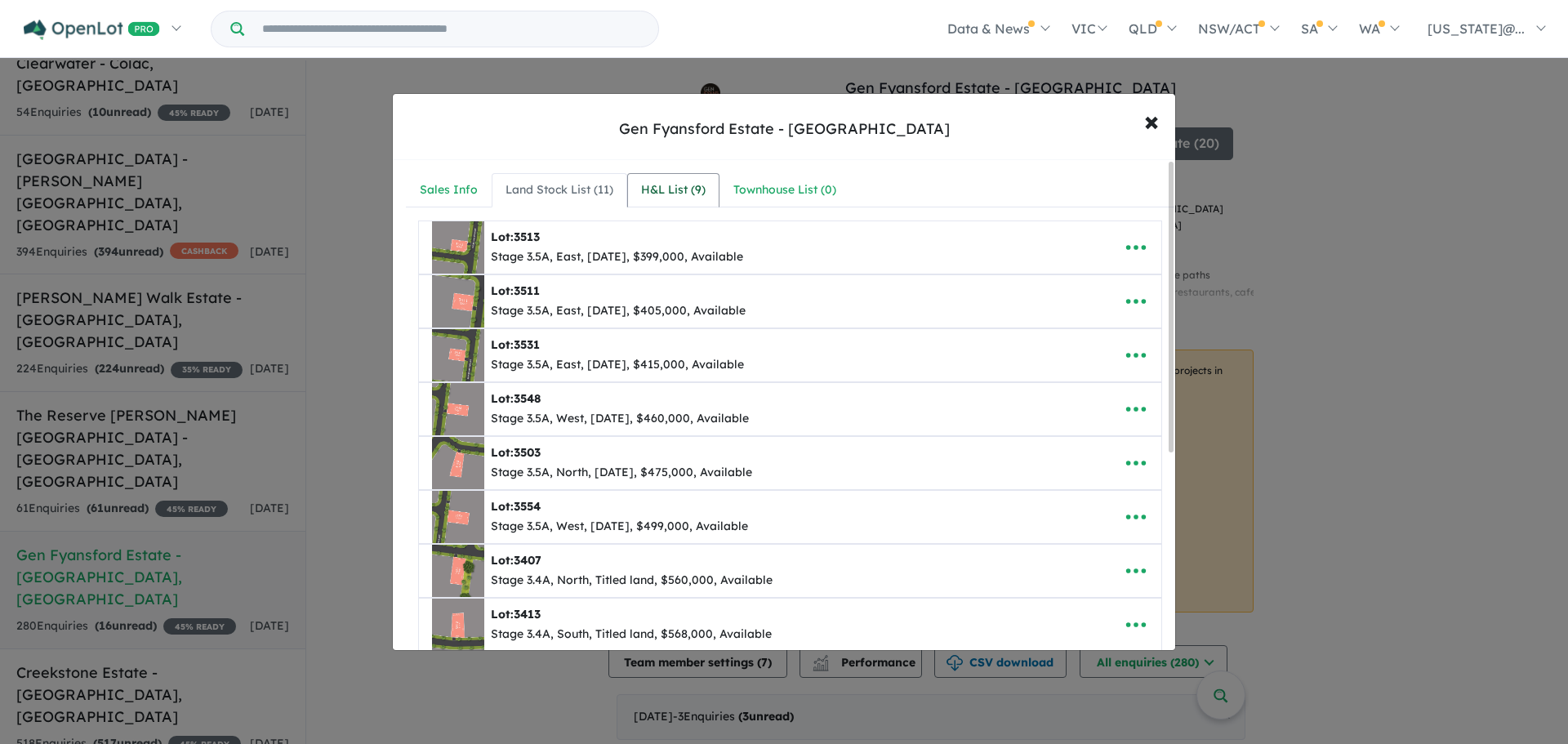
click at [651, 188] on div "H&L List ( 9 )" at bounding box center [673, 190] width 65 height 20
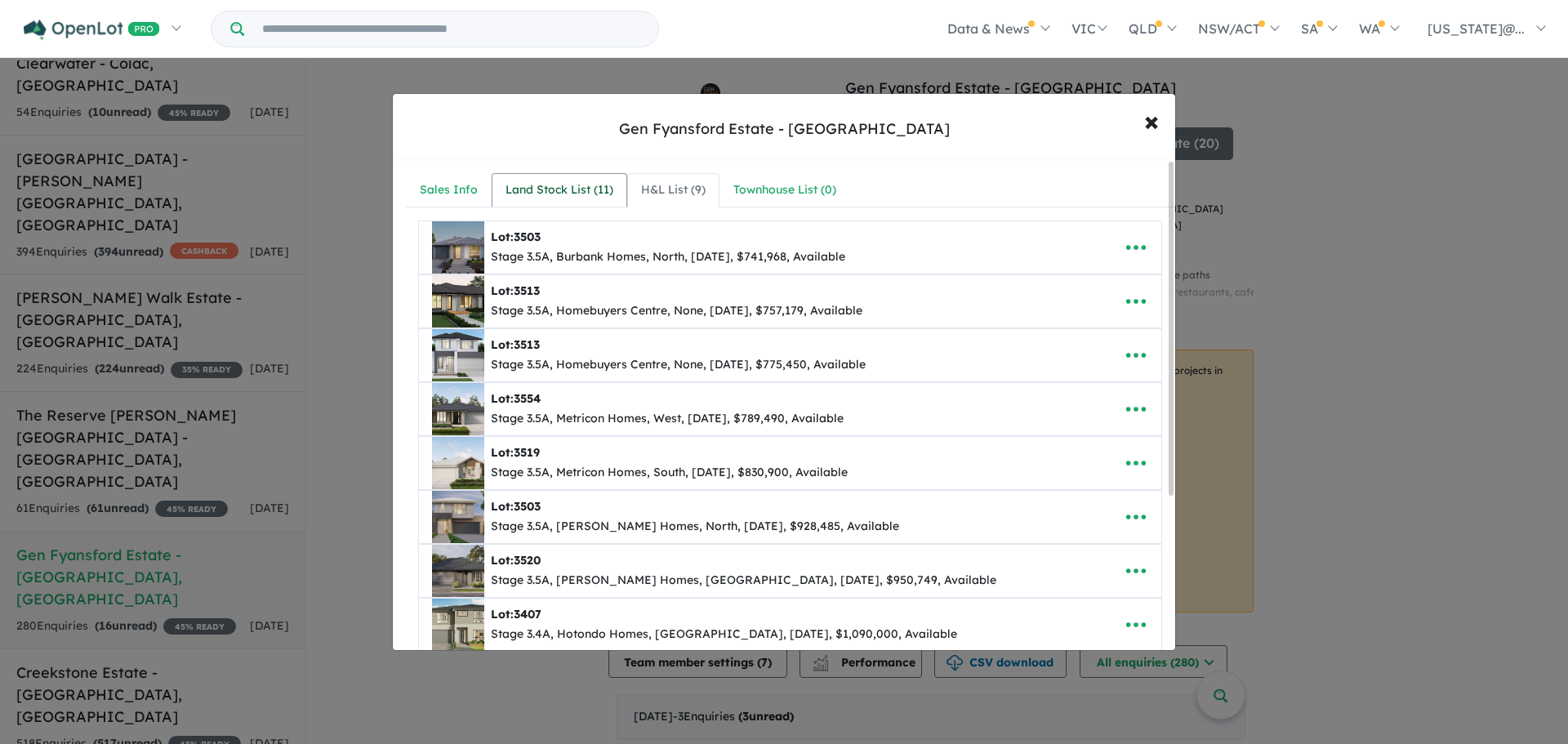
click at [587, 192] on div "Land Stock List ( 11 )" at bounding box center [559, 190] width 108 height 20
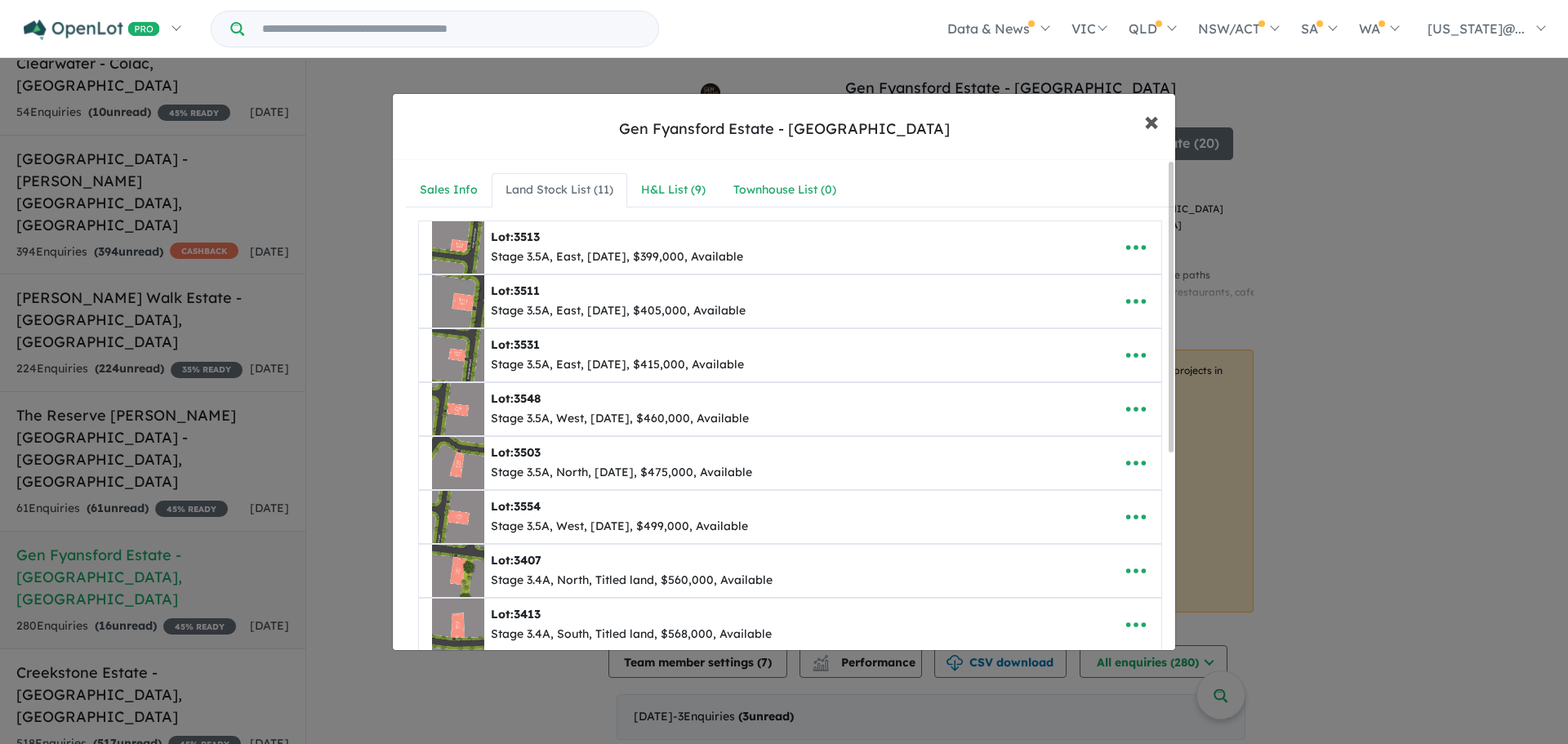
click at [1142, 123] on button "× Close" at bounding box center [1152, 120] width 48 height 44
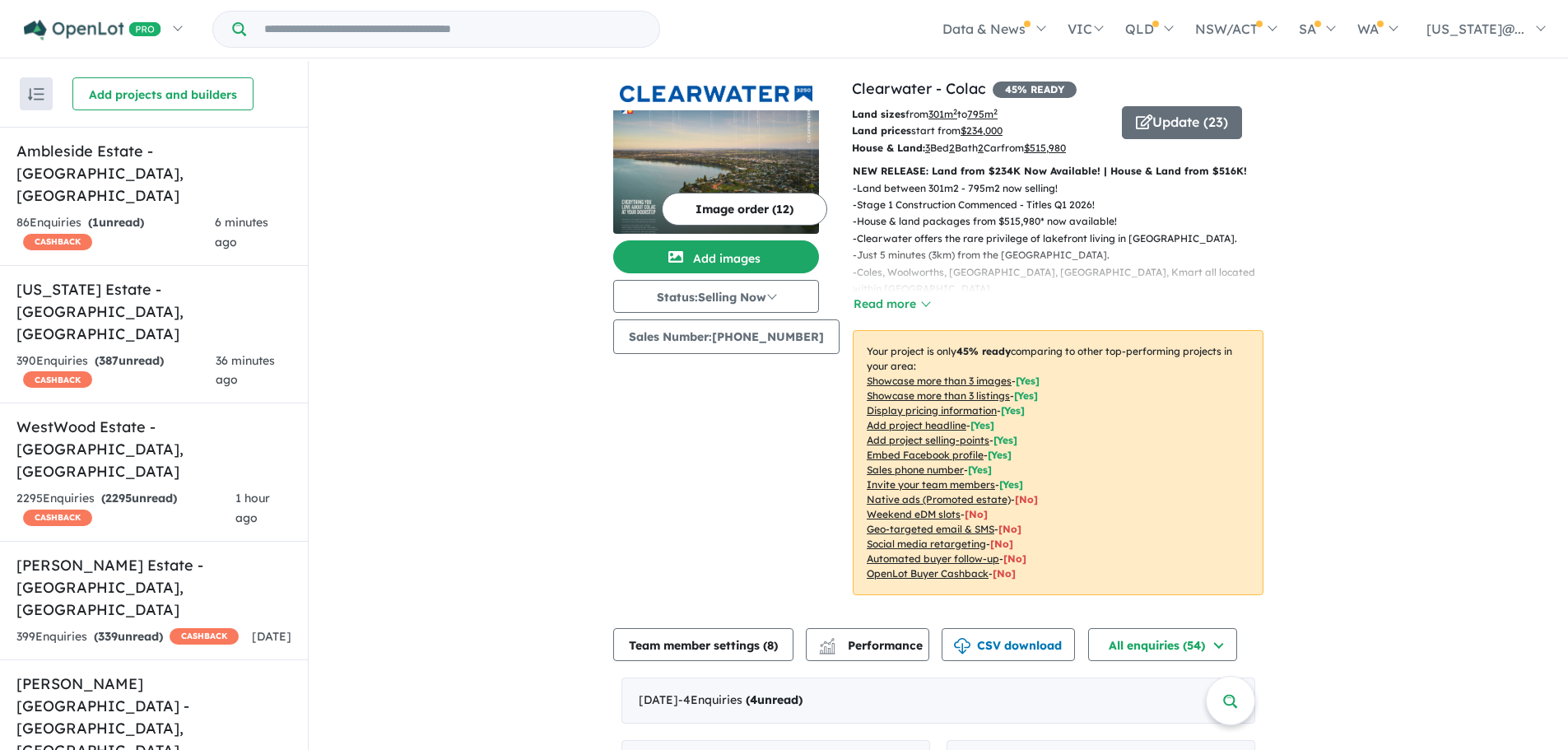
click at [930, 392] on u "Showcase more than 3 listings" at bounding box center [938, 395] width 143 height 13
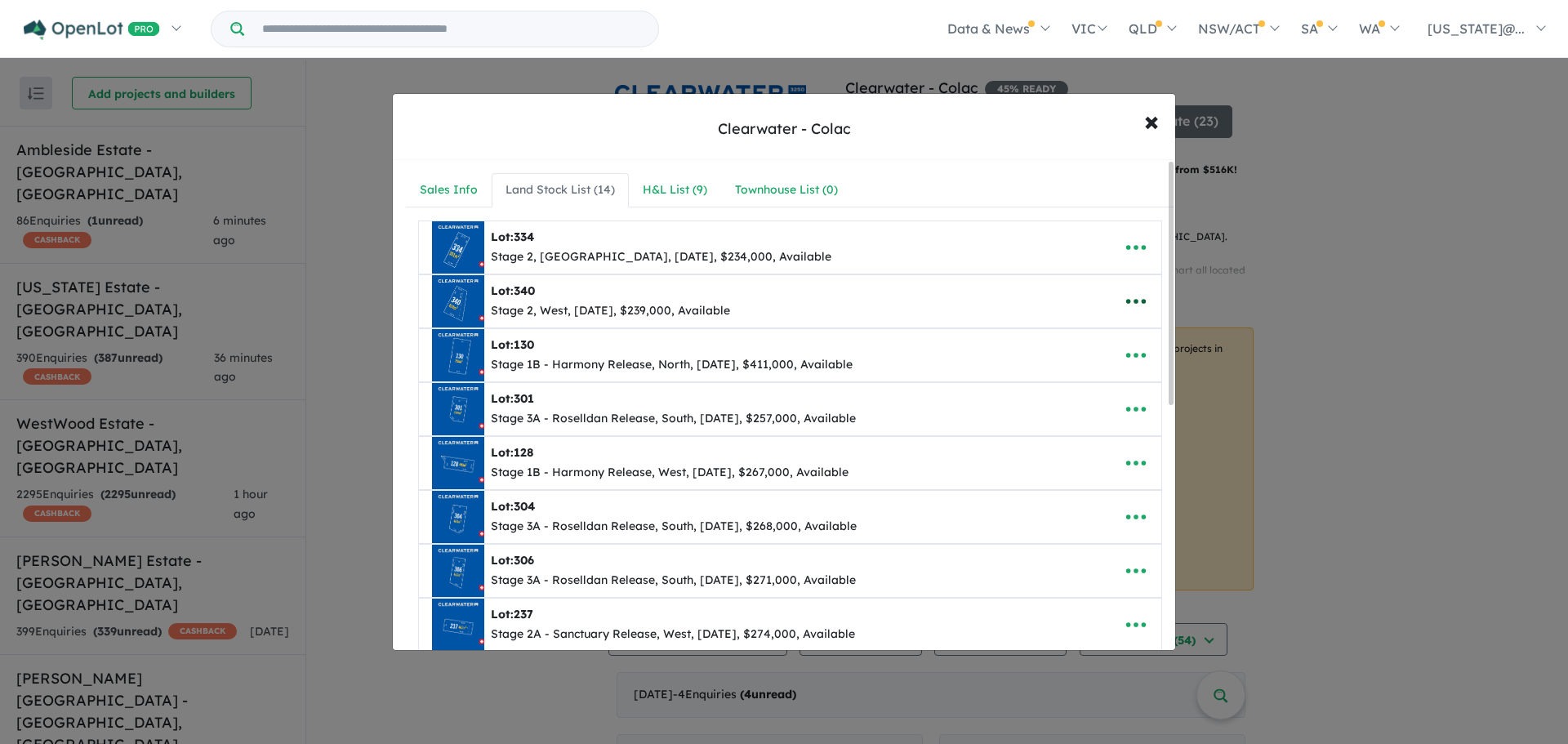
click at [1134, 298] on icon "button" at bounding box center [1135, 301] width 24 height 24
click at [1105, 380] on link "Remove" at bounding box center [1100, 379] width 121 height 38
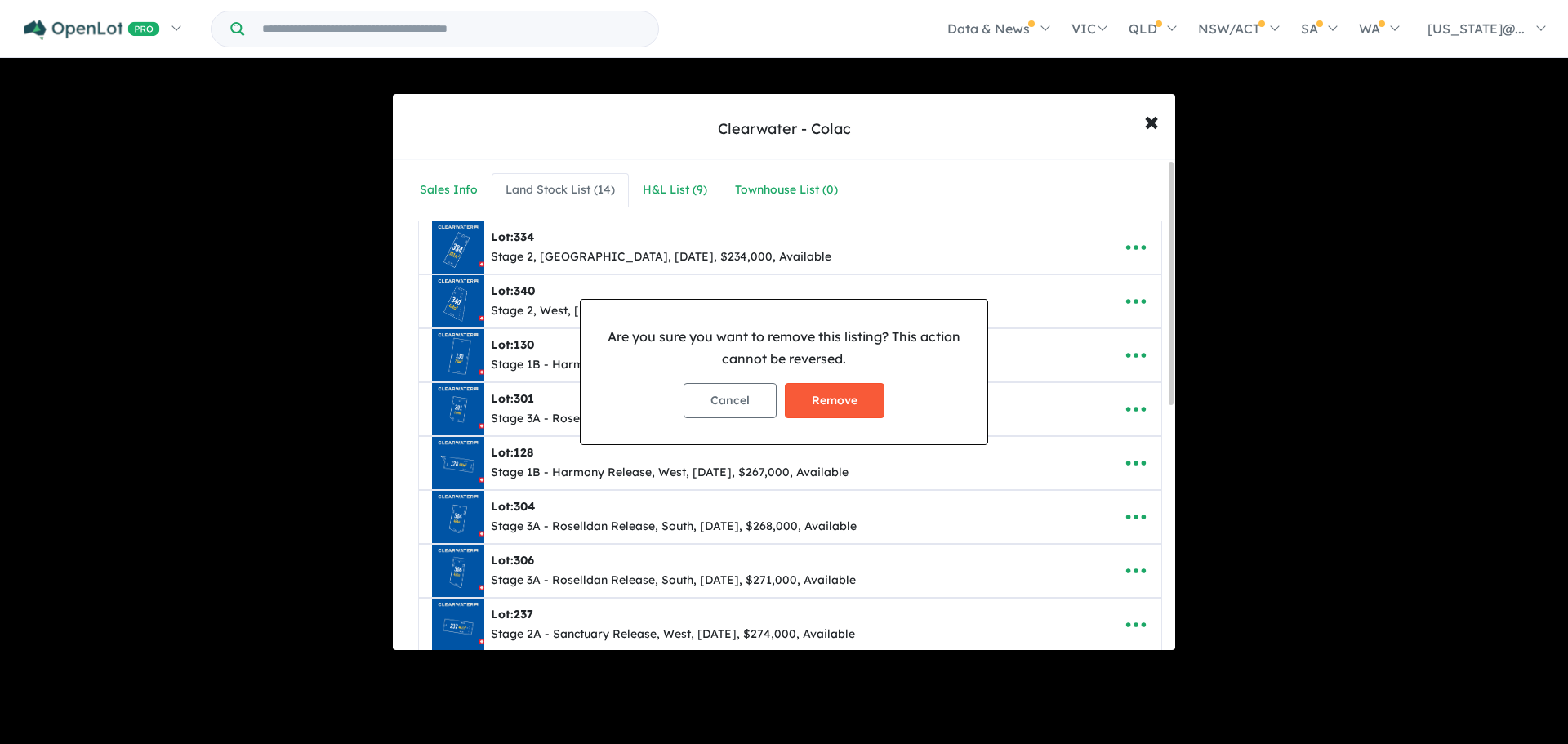
click at [860, 401] on button "Remove" at bounding box center [835, 400] width 100 height 35
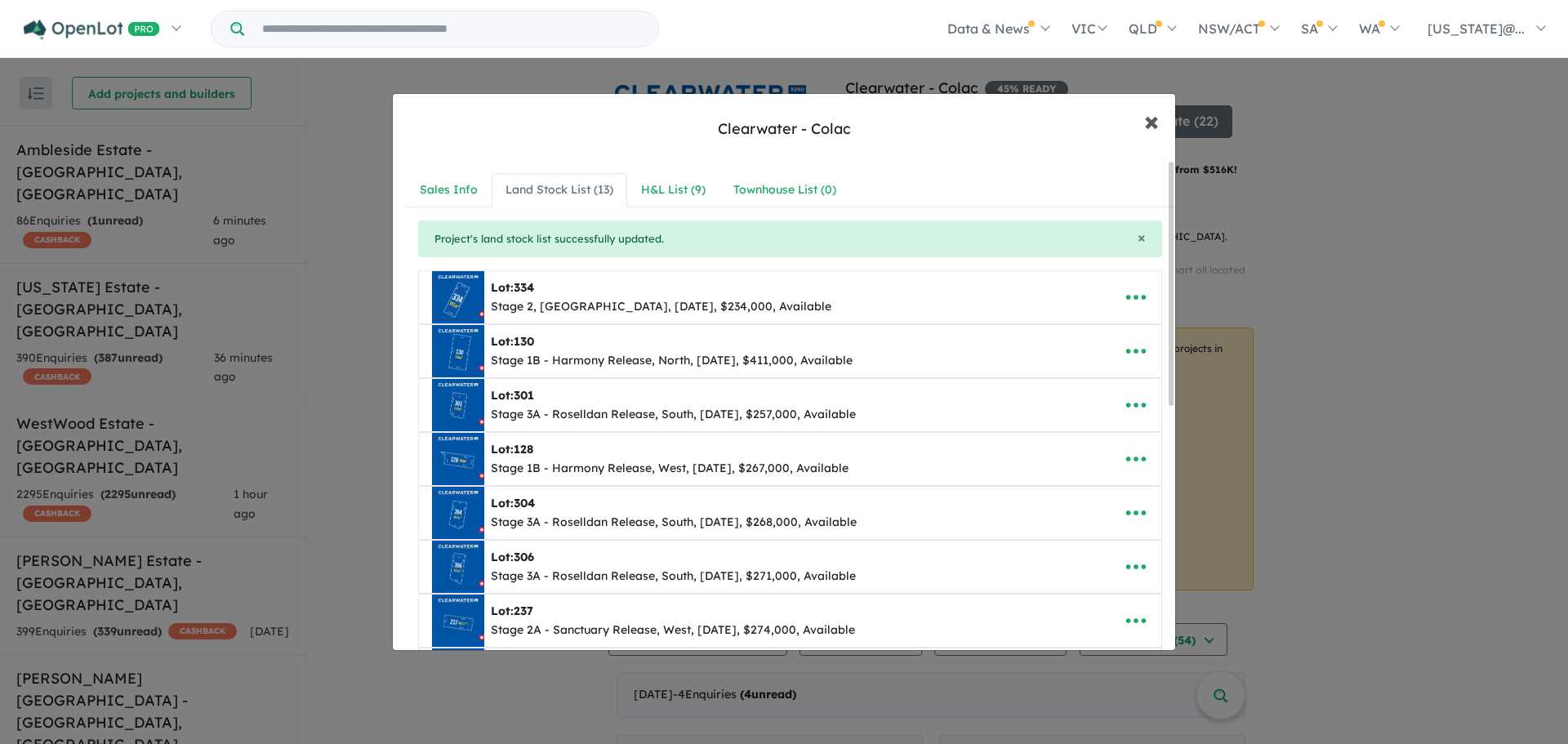
click at [1147, 118] on span "×" at bounding box center [1152, 120] width 14 height 35
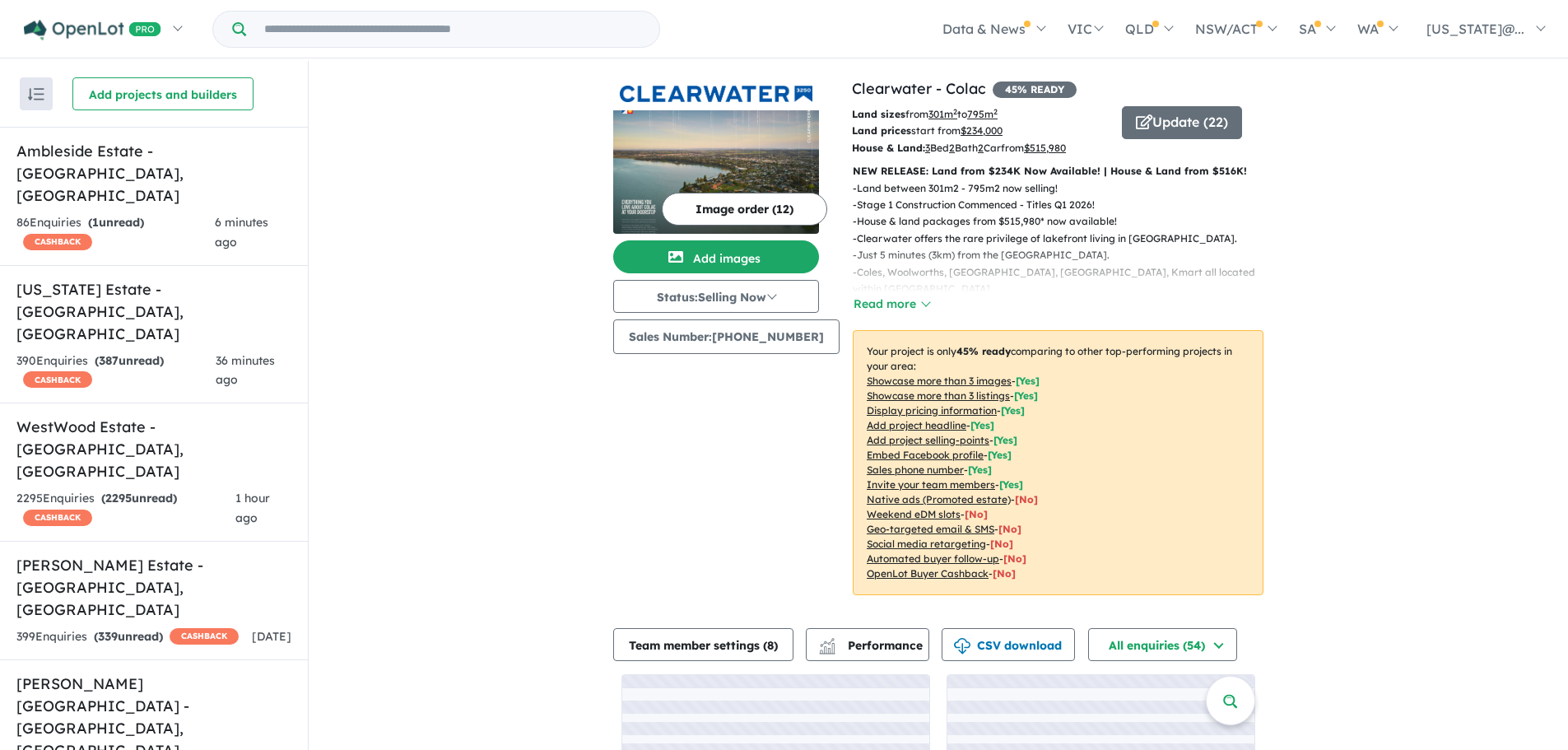
click at [1472, 178] on div "View 14 projects in your account Clearwater - Colac 45 % READY Land sizes from …" at bounding box center [938, 469] width 1259 height 816
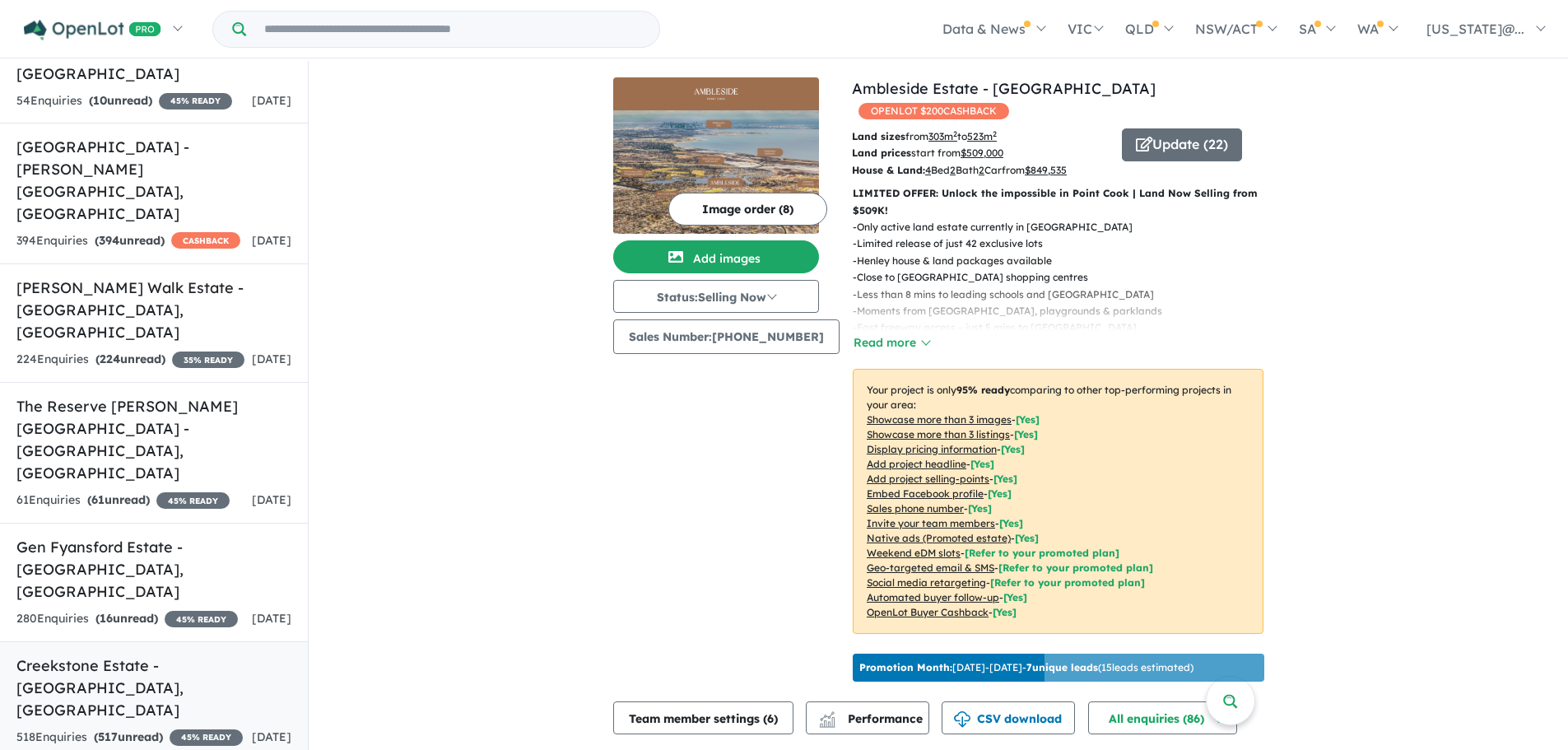
scroll to position [3, 0]
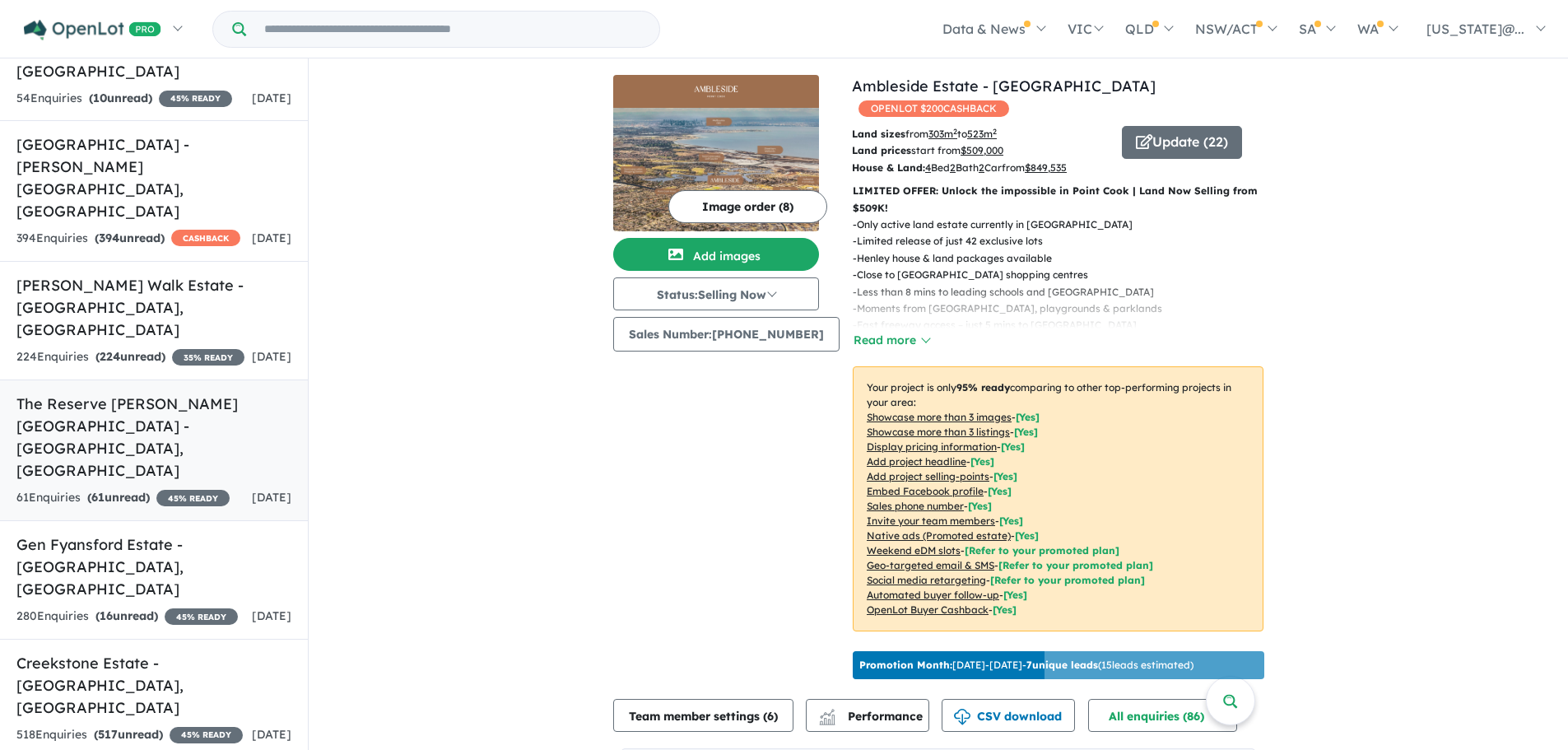
click at [158, 393] on h5 "The Reserve Armstrong Creek Estate - Charlemont , VIC" at bounding box center [154, 437] width 275 height 89
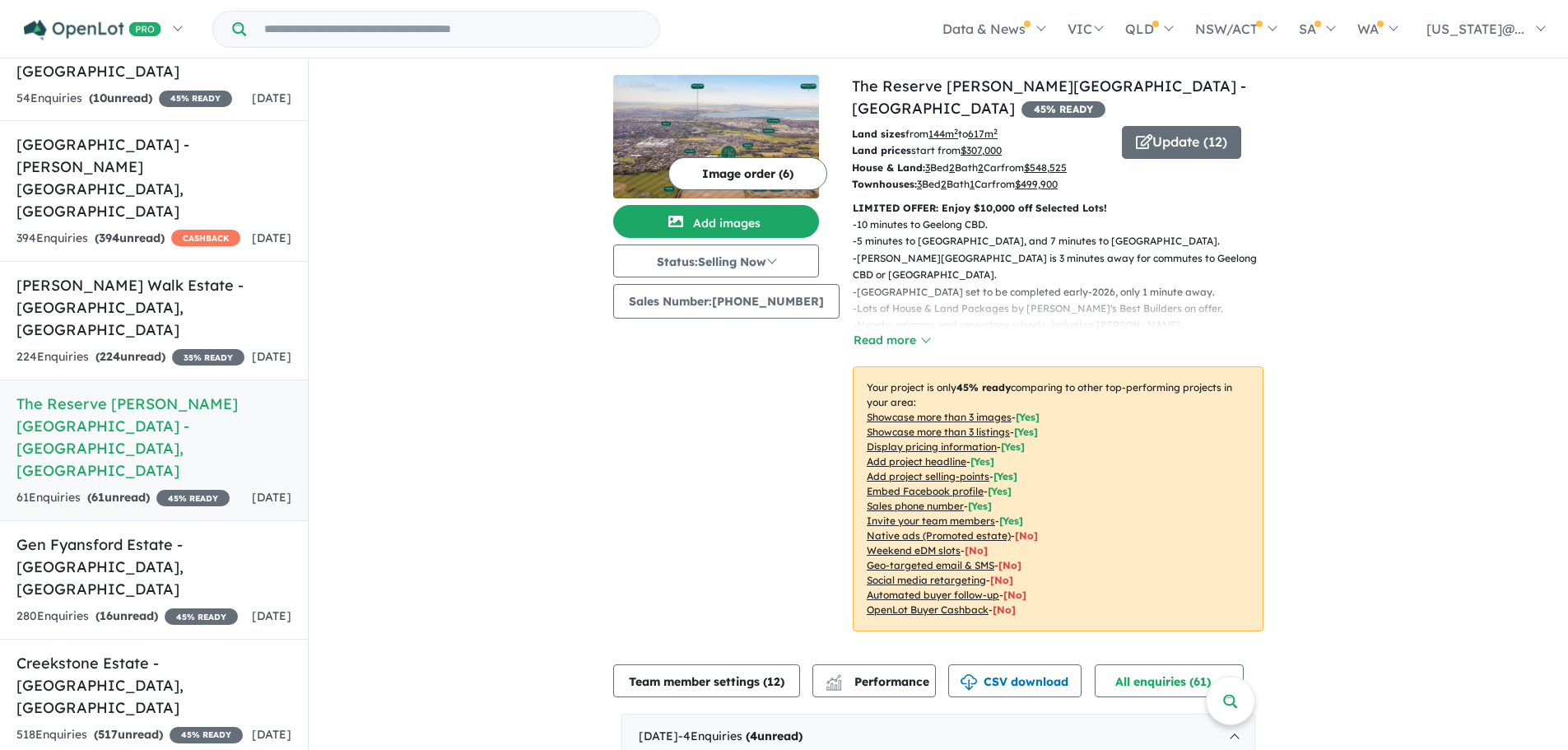
click at [939, 435] on u "Showcase more than 3 listings" at bounding box center [938, 432] width 143 height 13
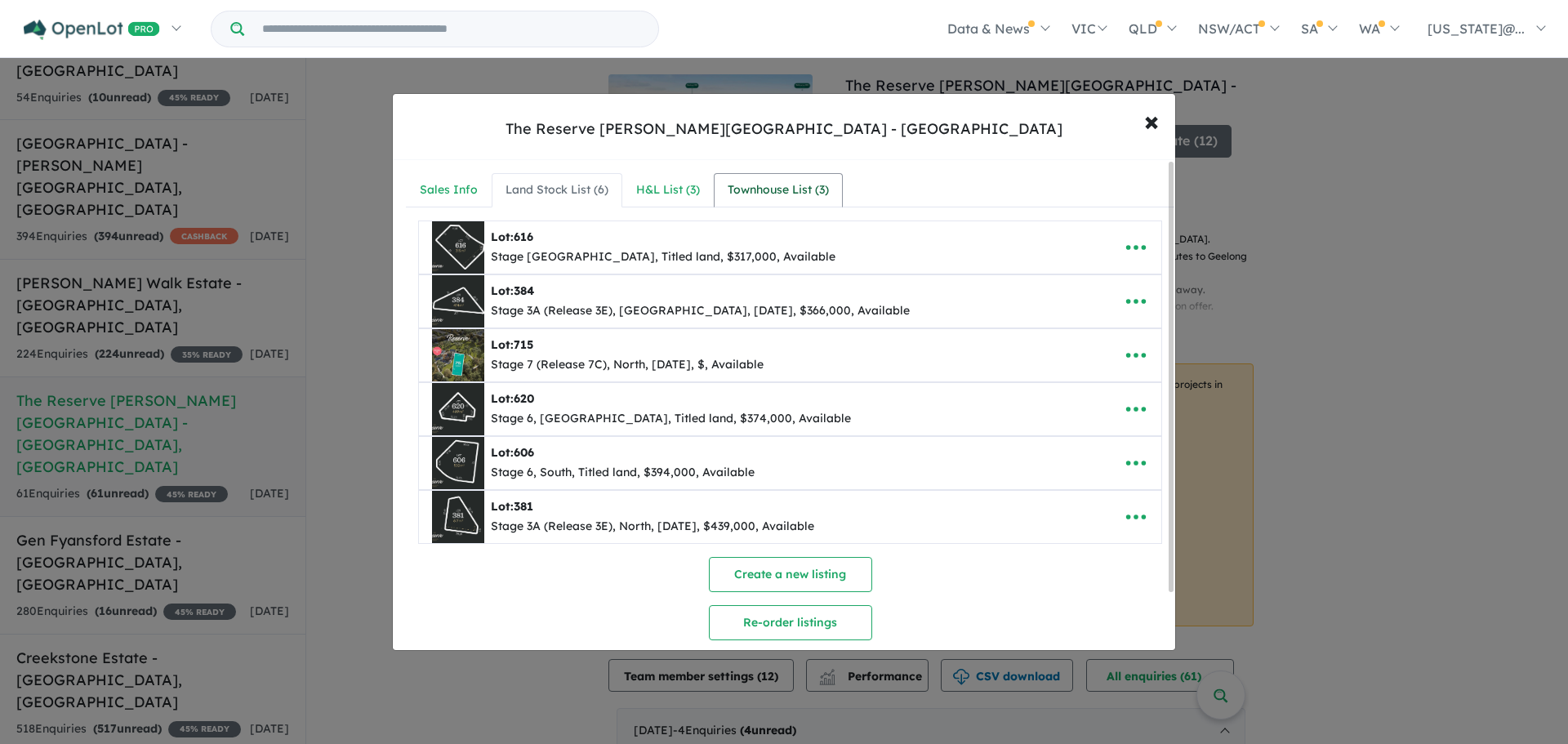
click at [791, 198] on div "Townhouse List ( 3 )" at bounding box center [778, 190] width 101 height 20
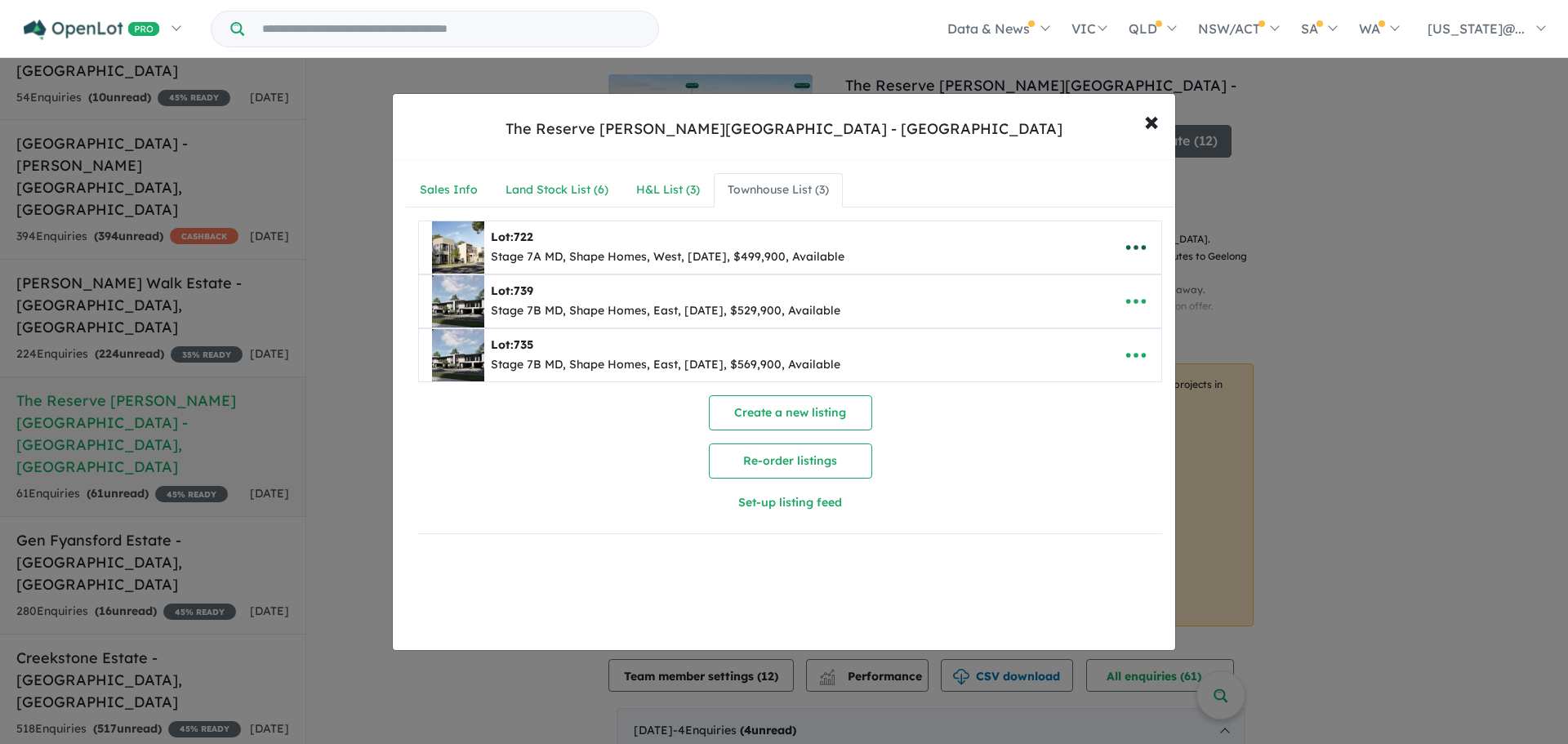
click at [1137, 249] on icon "button" at bounding box center [1136, 247] width 20 height 4
click at [1106, 334] on link "Remove" at bounding box center [1100, 325] width 121 height 38
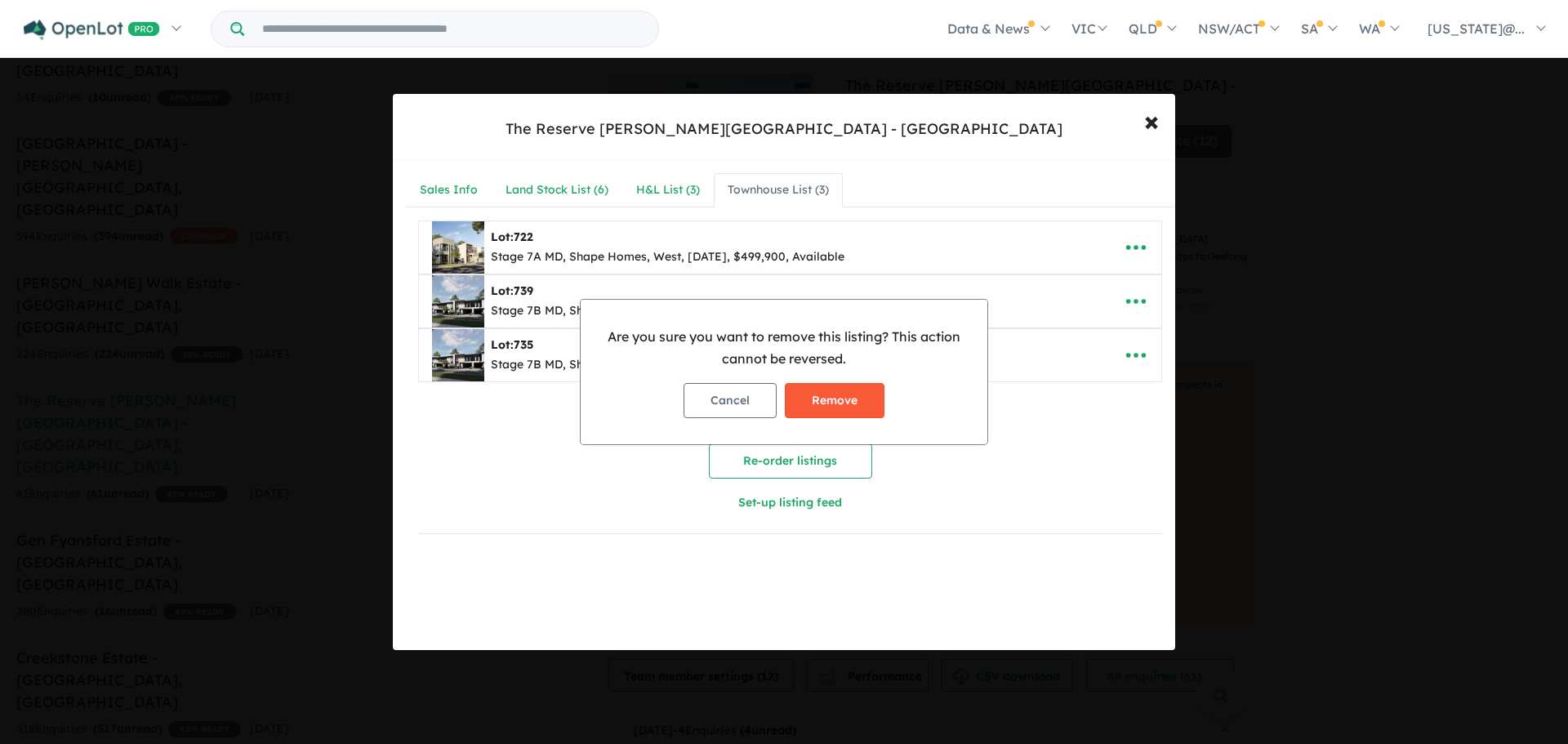
click at [859, 399] on button "Remove" at bounding box center [835, 400] width 100 height 35
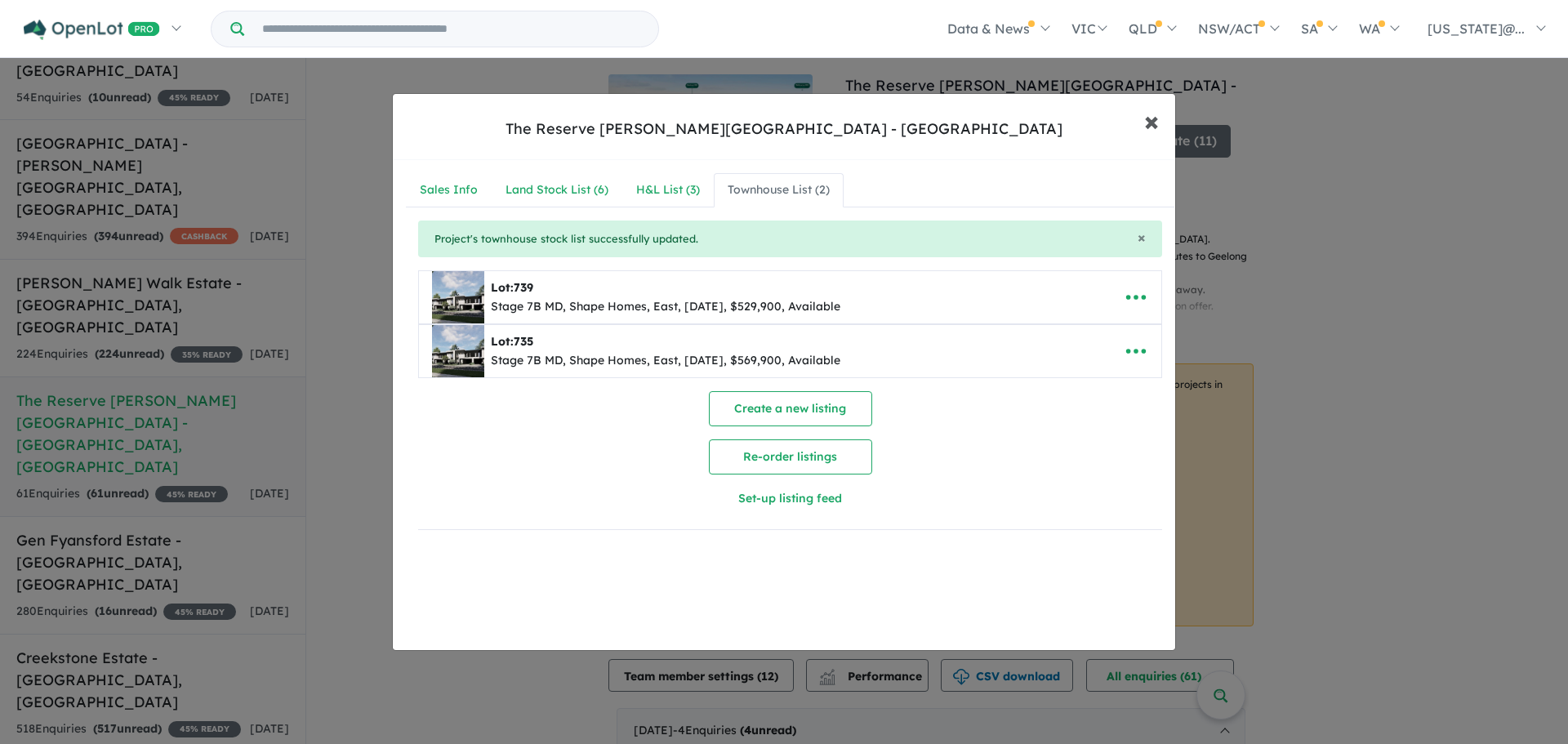
click at [1146, 130] on span "×" at bounding box center [1152, 120] width 14 height 35
